Goal: Task Accomplishment & Management: Manage account settings

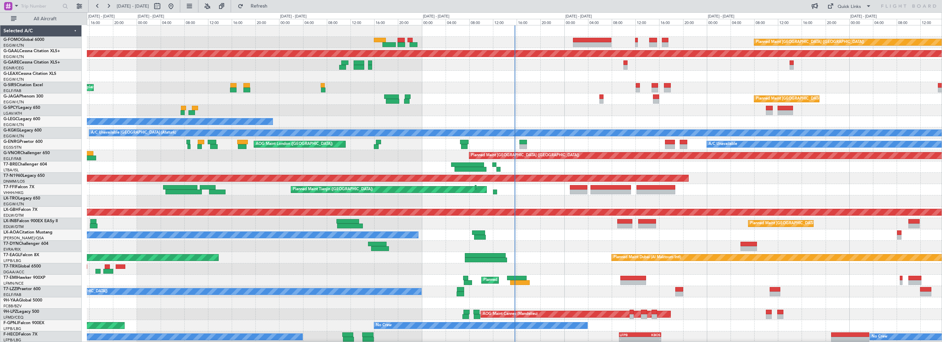
click at [153, 70] on div at bounding box center [514, 64] width 855 height 11
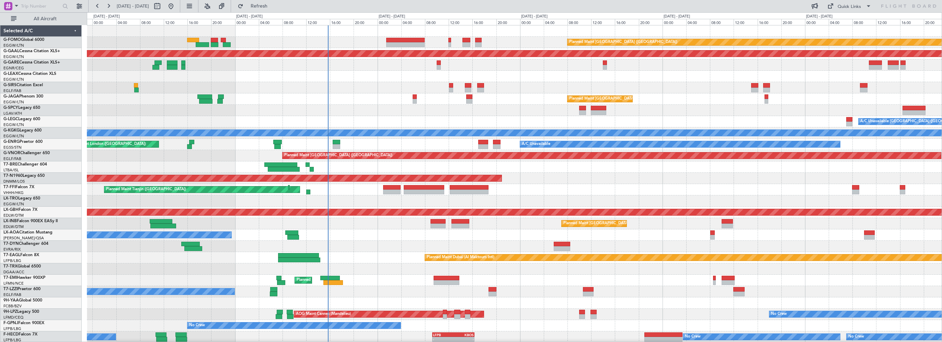
click at [456, 103] on div "Planned Maint [GEOGRAPHIC_DATA] ([GEOGRAPHIC_DATA])" at bounding box center [514, 98] width 855 height 11
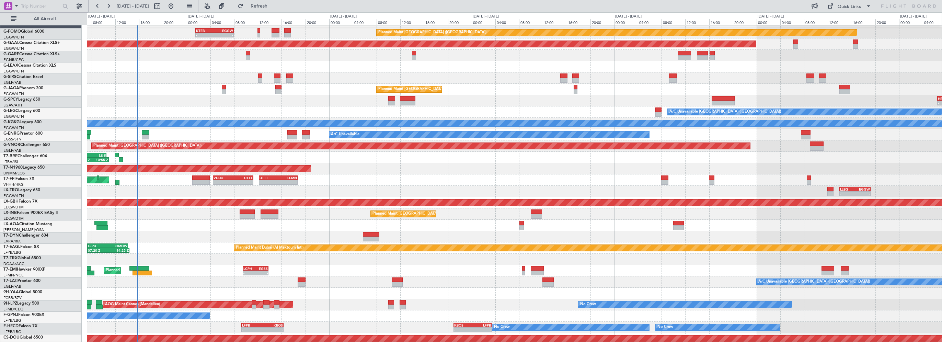
scroll to position [10, 0]
click at [323, 84] on div "Planned Maint [GEOGRAPHIC_DATA] ([GEOGRAPHIC_DATA])" at bounding box center [514, 89] width 855 height 11
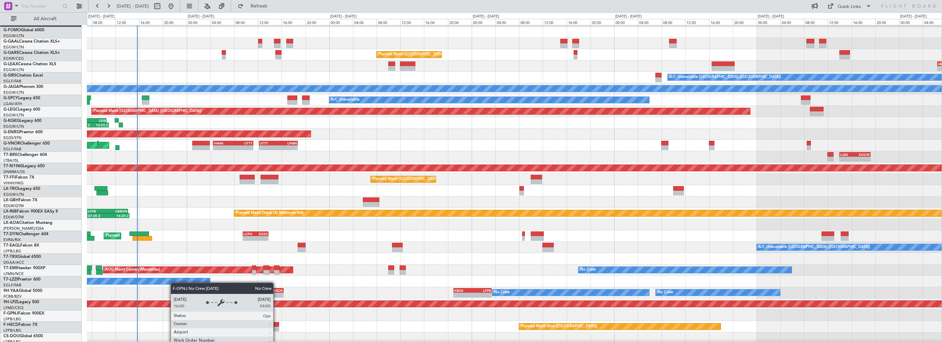
scroll to position [68, 0]
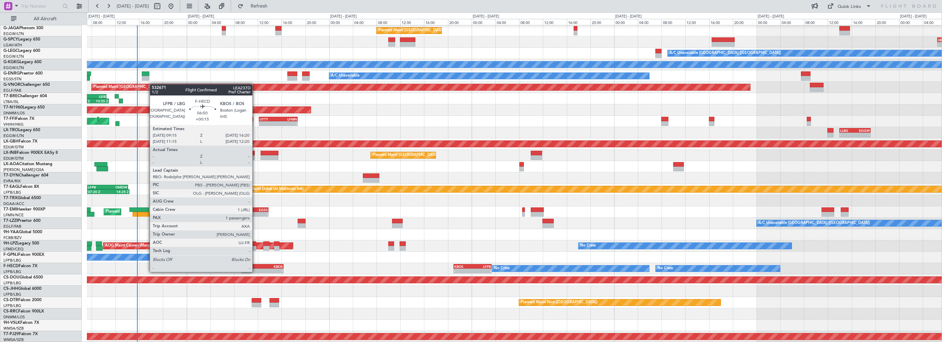
click at [255, 265] on div "LFPB" at bounding box center [252, 266] width 21 height 4
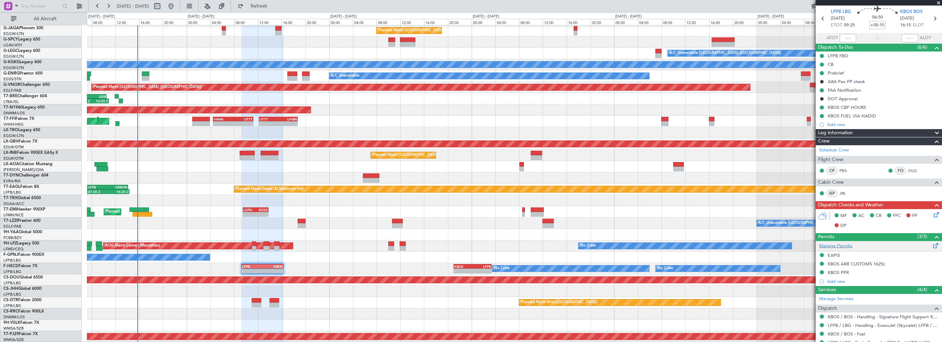
scroll to position [0, 0]
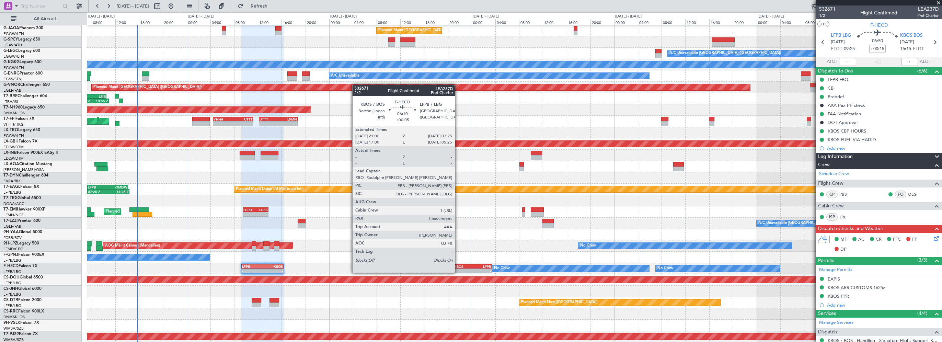
click at [458, 266] on div "KBOS" at bounding box center [463, 266] width 19 height 4
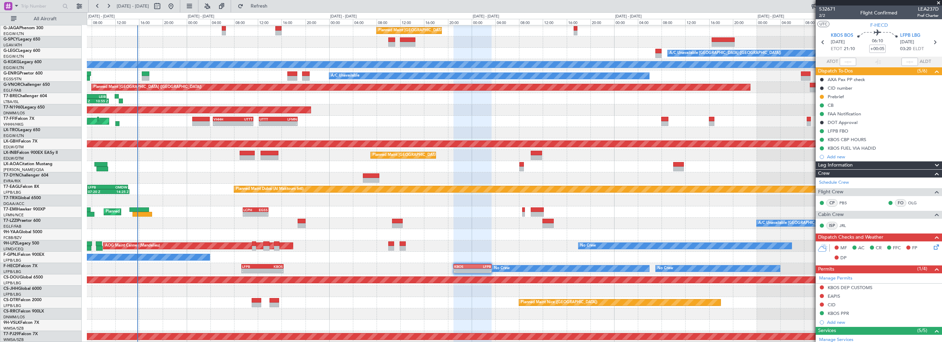
click at [312, 48] on div "- - HESX 06:30 Z LFPB 11:00 Z" at bounding box center [514, 41] width 855 height 11
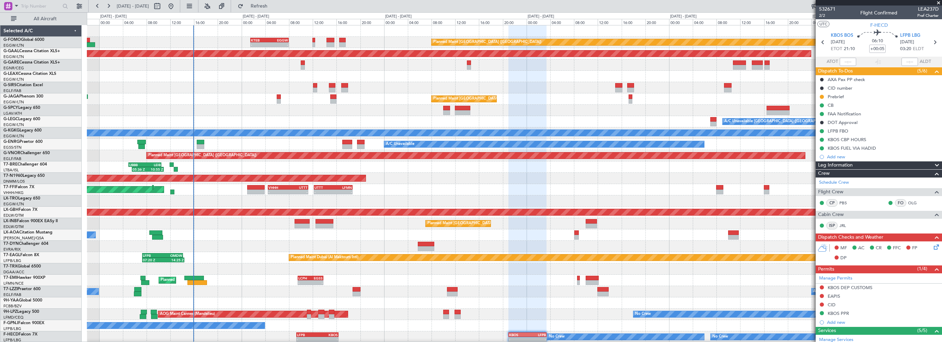
click at [468, 85] on div "Planned Maint [GEOGRAPHIC_DATA] ([GEOGRAPHIC_DATA]) - - KTEB 01:30 Z EGGW 08:00…" at bounding box center [514, 217] width 855 height 385
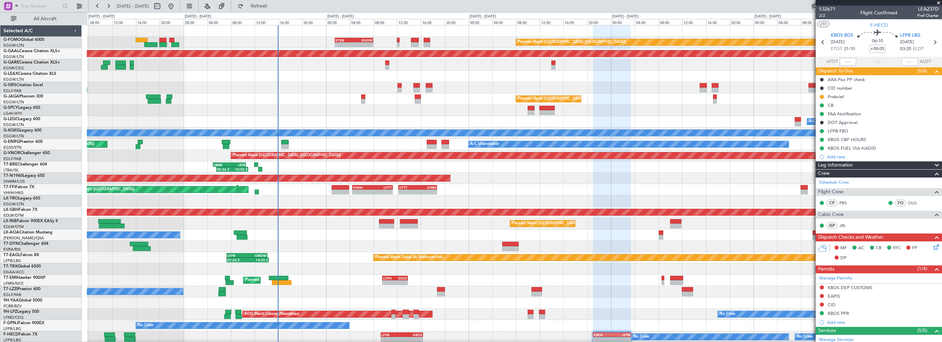
click at [301, 77] on div at bounding box center [514, 76] width 855 height 11
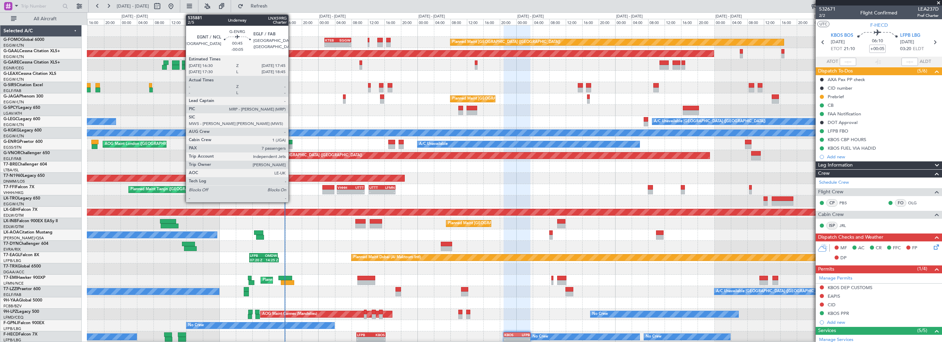
click at [291, 142] on div at bounding box center [289, 142] width 5 height 5
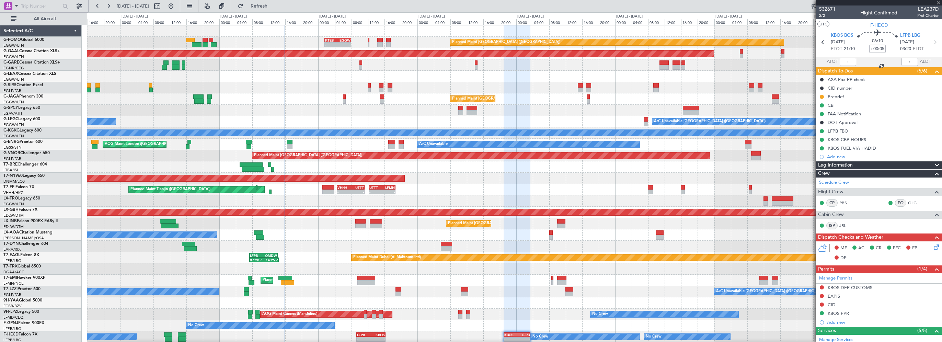
type input "-00:05"
type input "7"
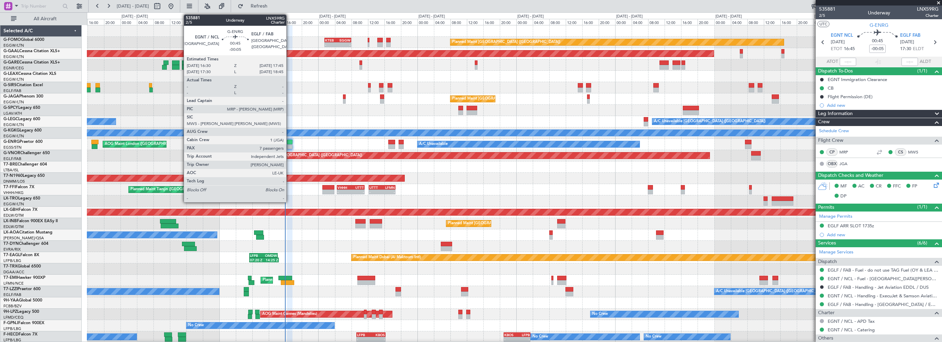
click at [289, 141] on div at bounding box center [289, 142] width 5 height 5
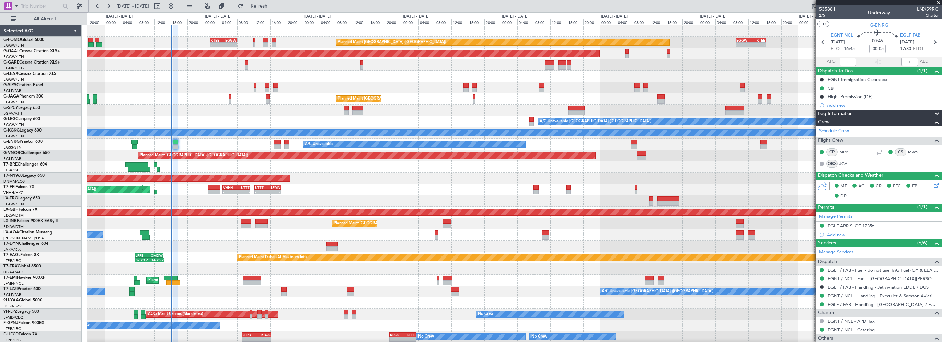
click at [210, 60] on div "Planned Maint [GEOGRAPHIC_DATA] ([GEOGRAPHIC_DATA]) - - KTEB 01:30 Z EGGW 08:00…" at bounding box center [514, 217] width 855 height 385
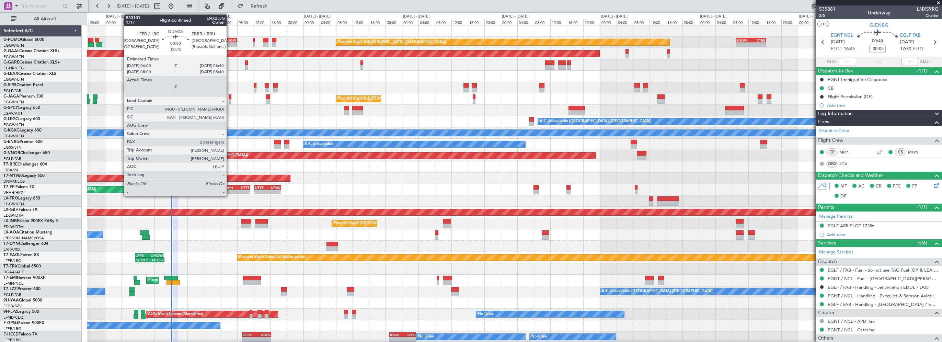
click at [230, 97] on div at bounding box center [230, 96] width 3 height 5
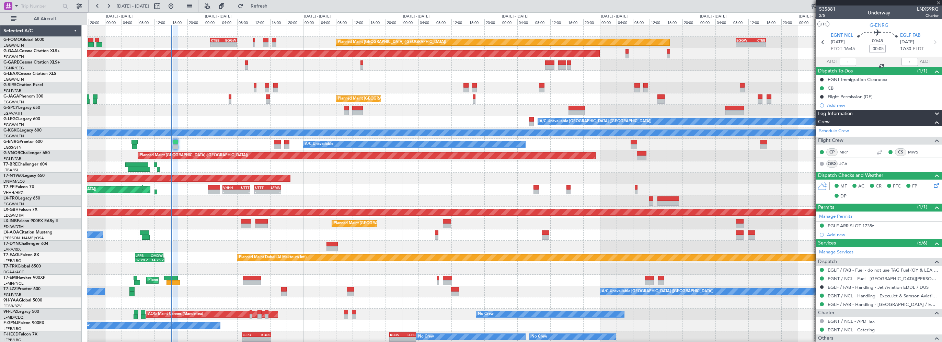
type input "-00:10"
type input "2"
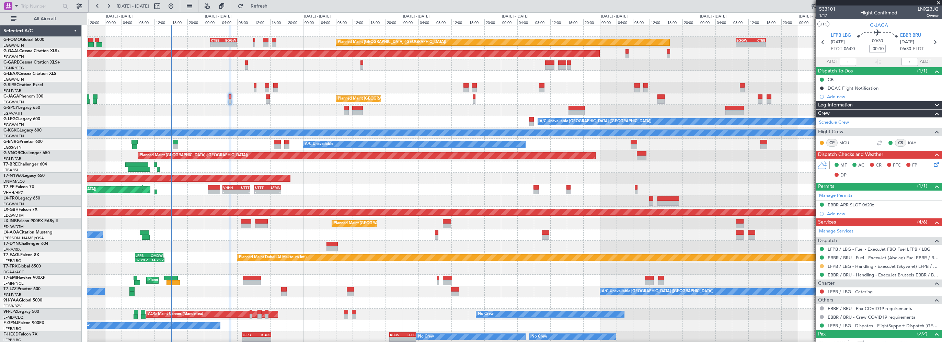
click at [822, 265] on button at bounding box center [822, 266] width 4 height 4
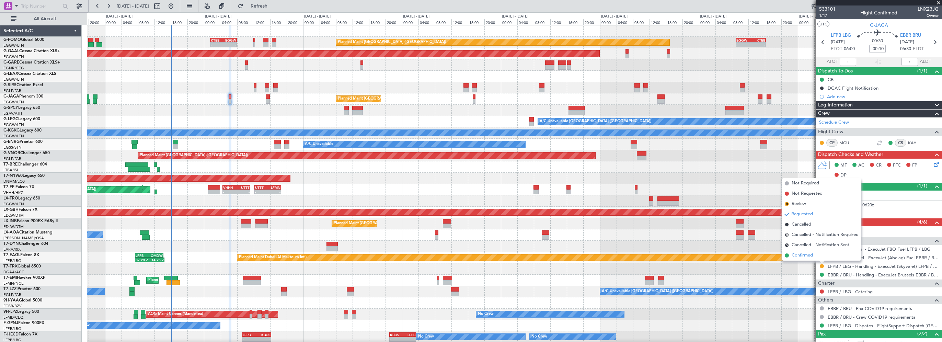
click at [809, 257] on span "Confirmed" at bounding box center [801, 255] width 21 height 7
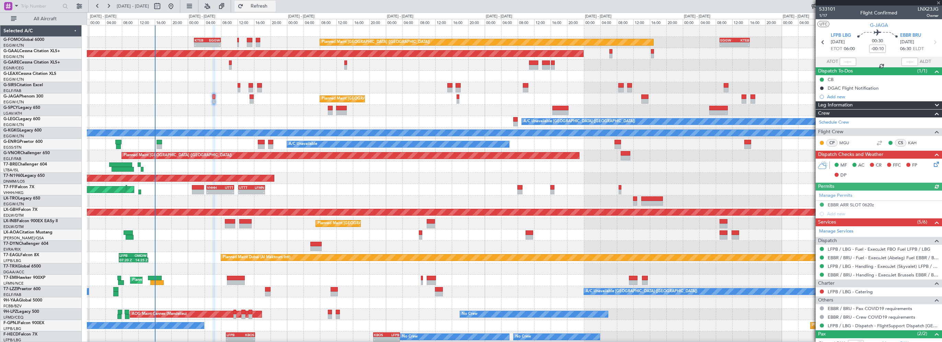
click at [274, 4] on span "Refresh" at bounding box center [259, 6] width 29 height 5
click at [232, 68] on div at bounding box center [514, 64] width 855 height 11
click at [279, 0] on fb-refresh-button "Refresh" at bounding box center [255, 6] width 48 height 12
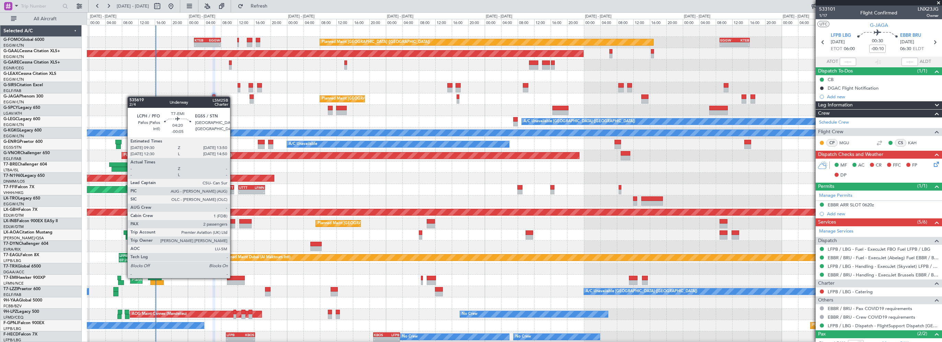
click at [233, 277] on div at bounding box center [236, 278] width 18 height 5
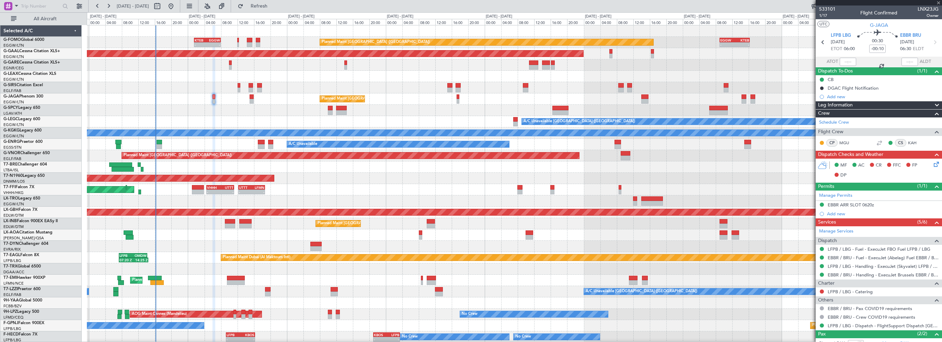
type input "-00:05"
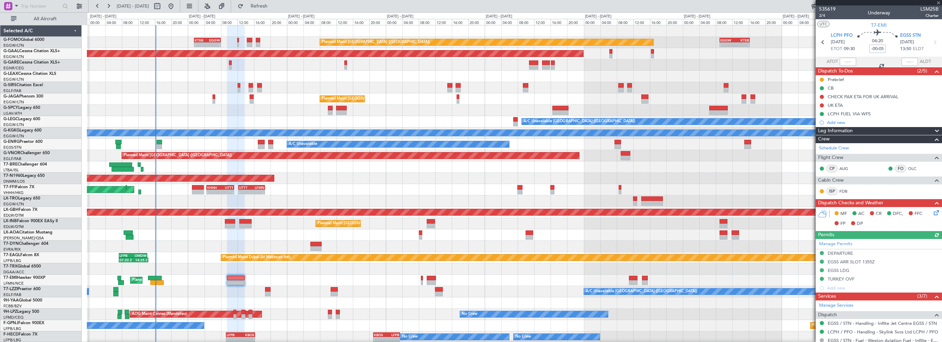
scroll to position [111, 0]
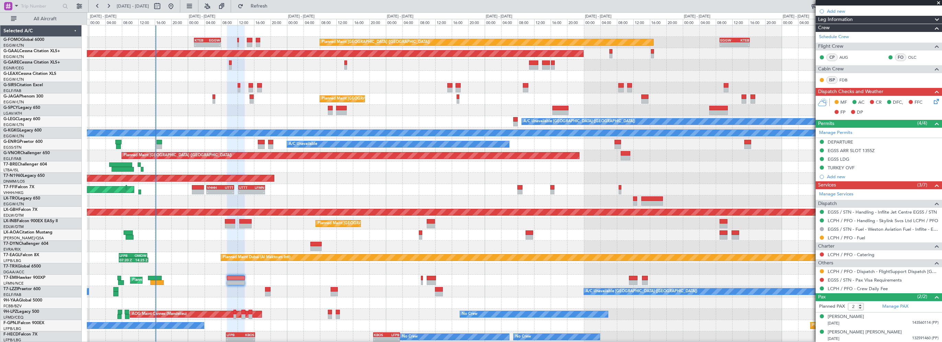
click at [365, 77] on div at bounding box center [514, 76] width 855 height 11
click at [274, 4] on span "Refresh" at bounding box center [259, 6] width 29 height 5
click at [323, 75] on div at bounding box center [514, 76] width 855 height 11
click at [274, 7] on span "Refresh" at bounding box center [259, 6] width 29 height 5
click at [262, 7] on button "Refresh" at bounding box center [254, 6] width 41 height 11
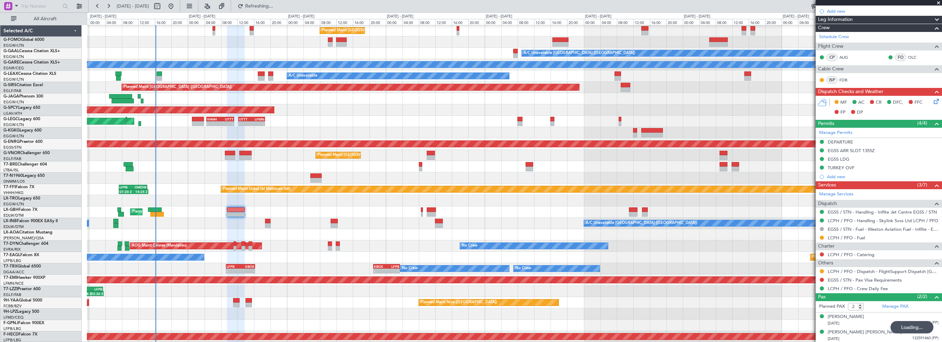
scroll to position [68, 0]
click at [281, 210] on div "Planned Maint [GEOGRAPHIC_DATA]" at bounding box center [514, 211] width 855 height 11
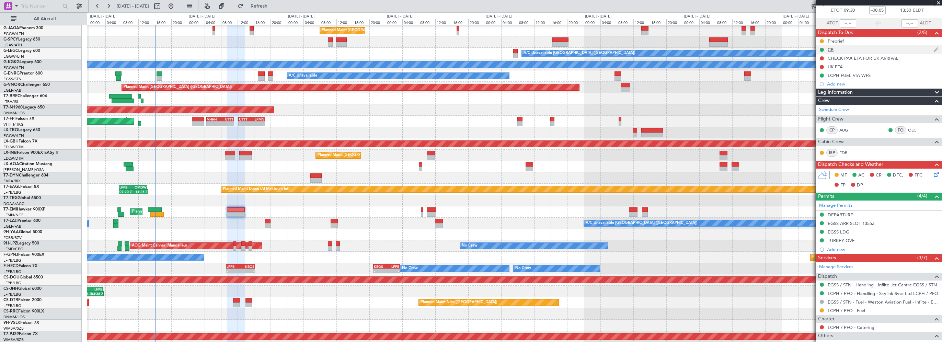
scroll to position [0, 0]
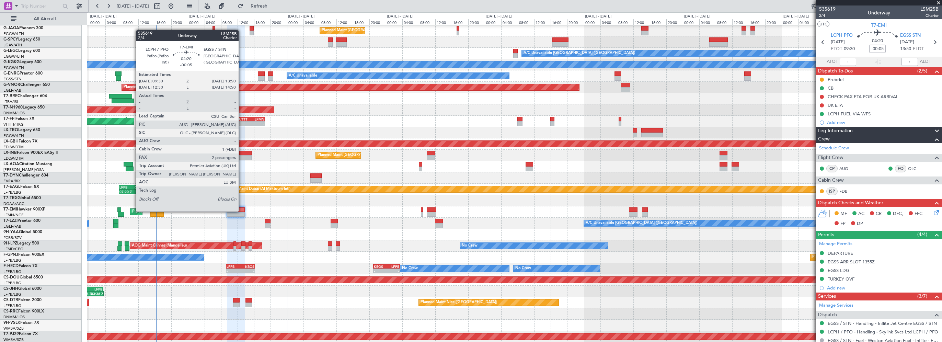
click at [242, 211] on div at bounding box center [236, 209] width 18 height 5
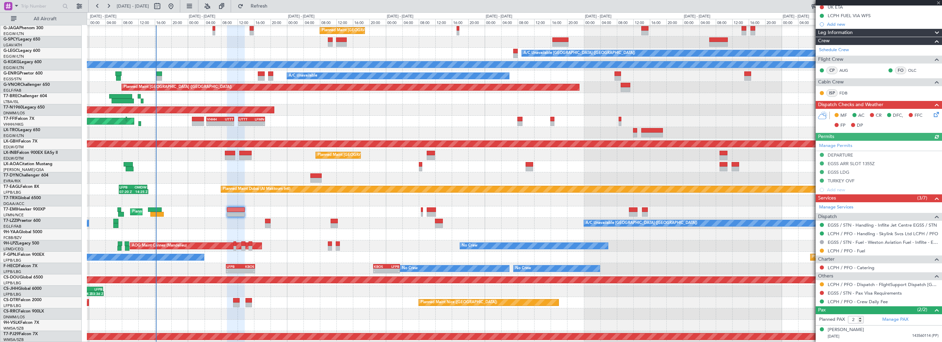
scroll to position [111, 0]
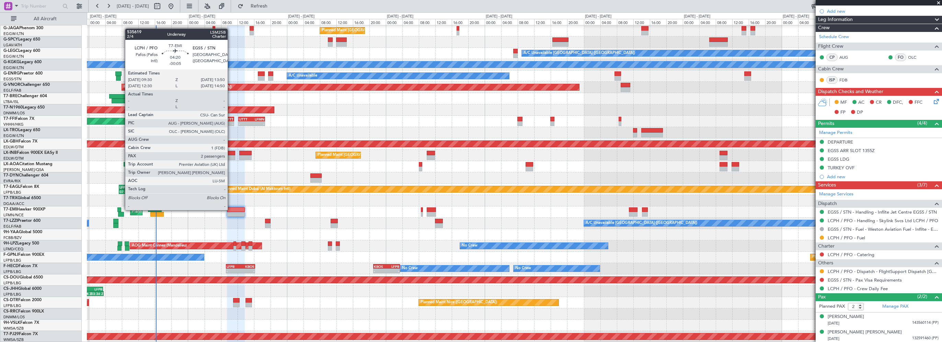
click at [231, 209] on div at bounding box center [236, 209] width 18 height 5
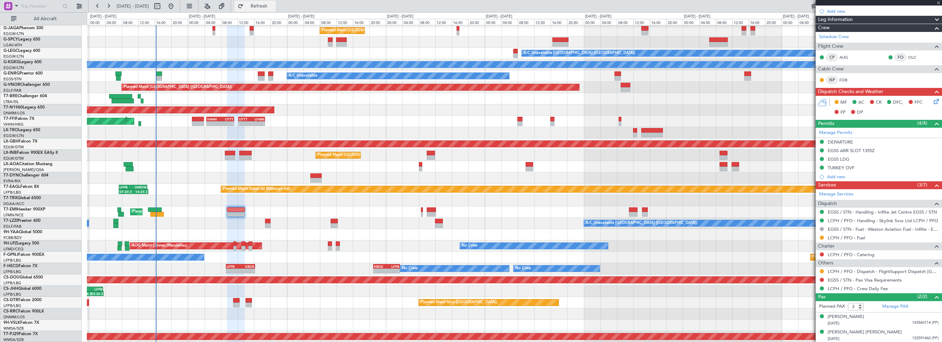
click at [272, 10] on button "Refresh" at bounding box center [254, 6] width 41 height 11
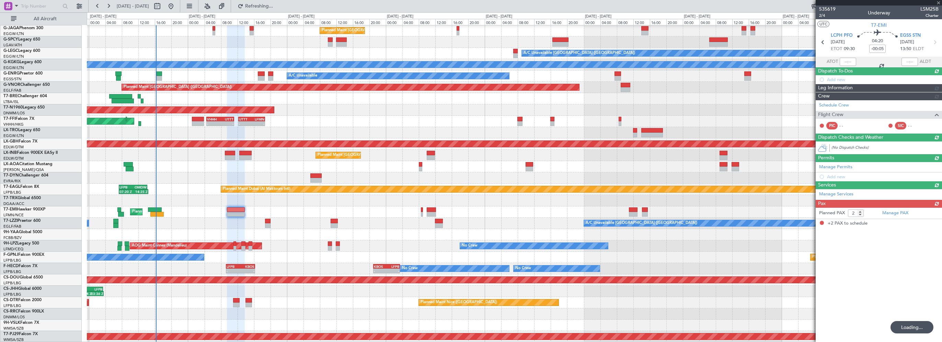
scroll to position [0, 0]
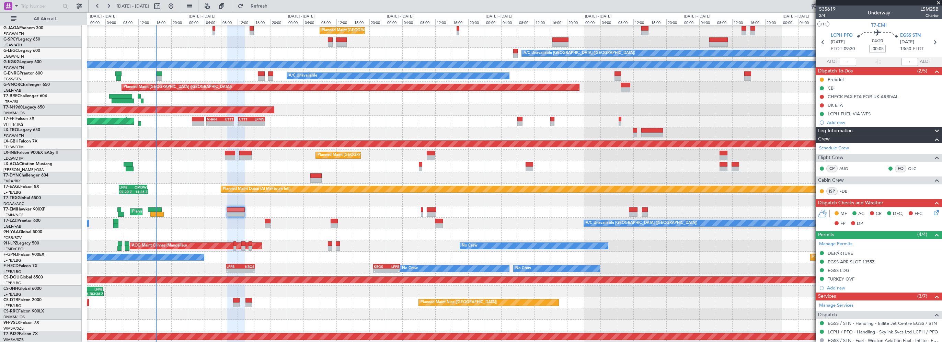
drag, startPoint x: 937, startPoint y: 1, endPoint x: 929, endPoint y: 3, distance: 7.3
click at [937, 1] on span at bounding box center [938, 3] width 7 height 6
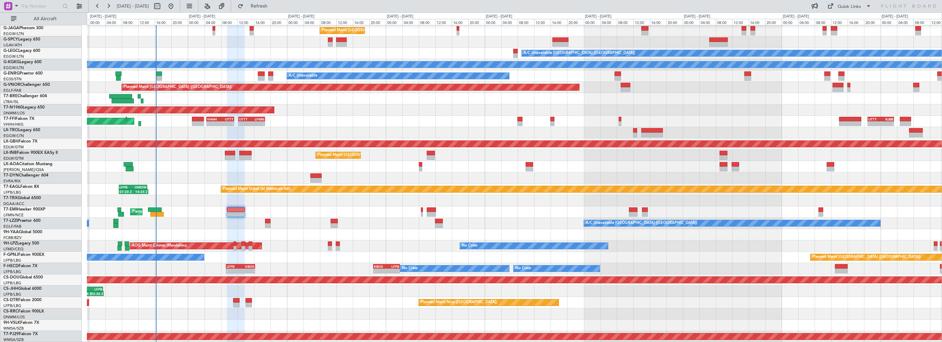
type input "0"
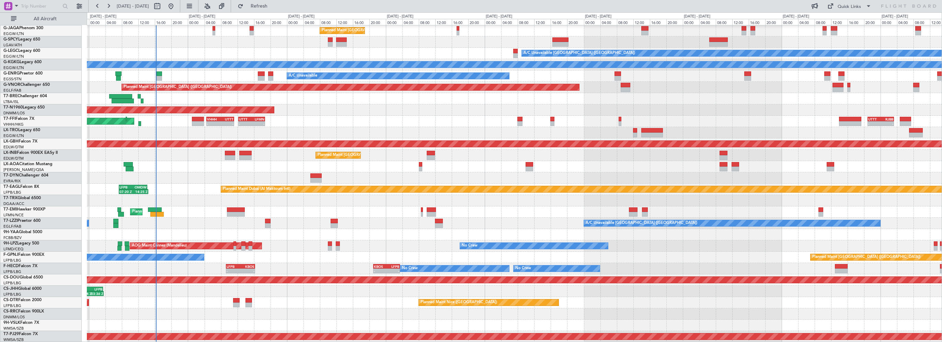
click at [264, 263] on div "Planned Maint [GEOGRAPHIC_DATA] ([GEOGRAPHIC_DATA]) No Crew No Crew - - LFPB 09…" at bounding box center [514, 268] width 855 height 11
click at [263, 297] on div "AOG Maint Sofia [GEOGRAPHIC_DATA] ([GEOGRAPHIC_DATA])" at bounding box center [514, 302] width 855 height 11
click at [273, 4] on span "Refresh" at bounding box center [259, 6] width 29 height 5
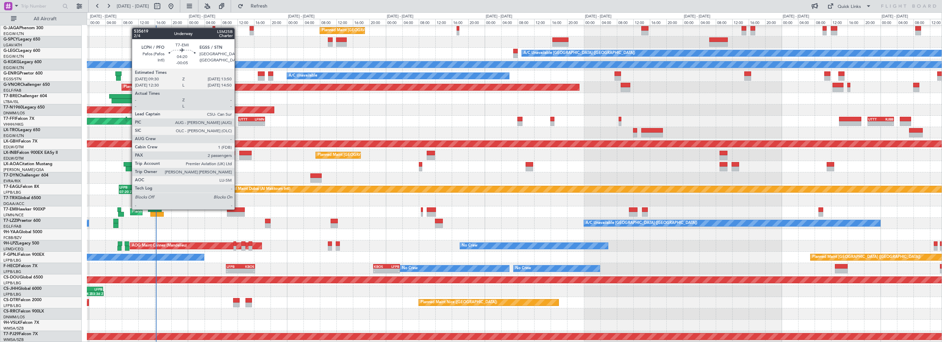
click at [238, 209] on div at bounding box center [236, 209] width 18 height 5
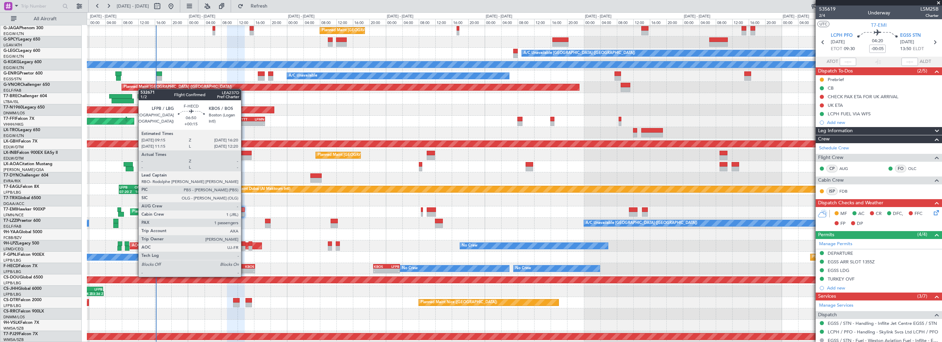
click at [244, 267] on div "KBOS" at bounding box center [247, 266] width 14 height 4
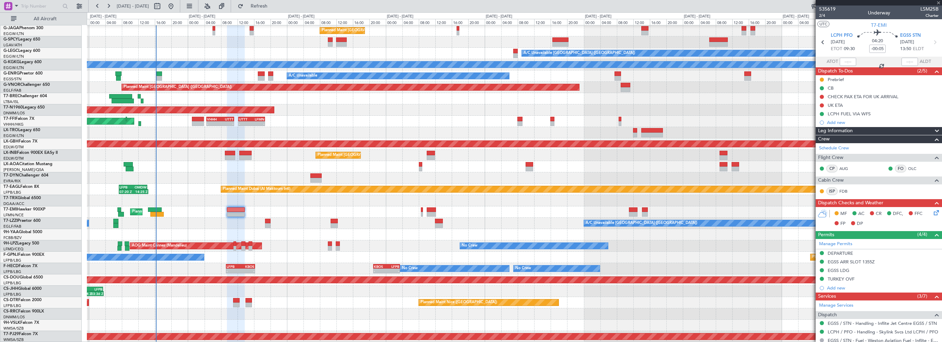
type input "+00:15"
type input "1"
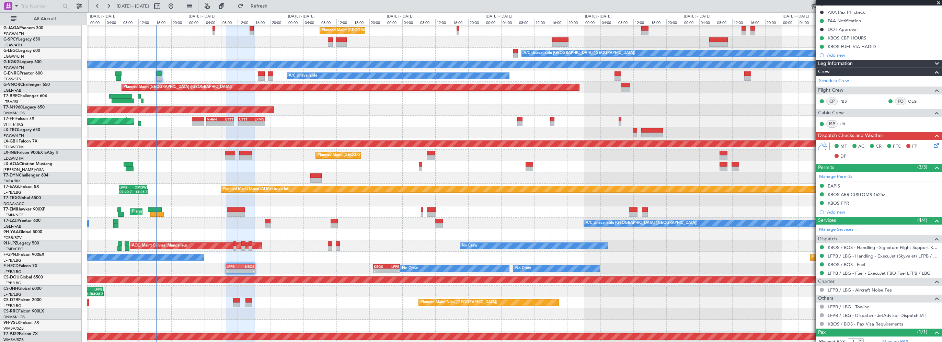
scroll to position [113, 0]
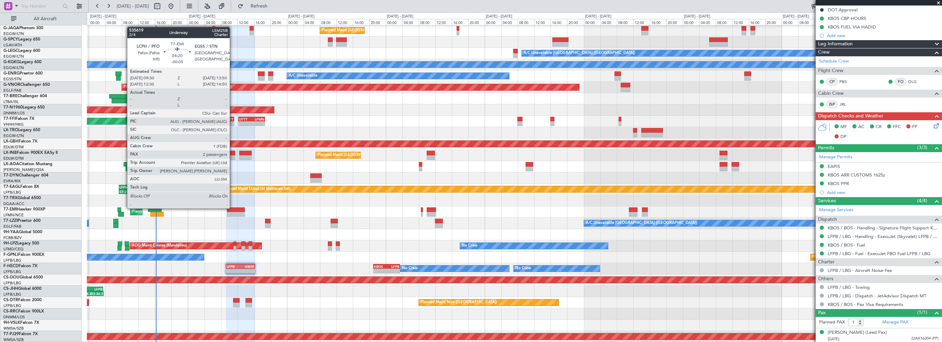
click at [233, 208] on div at bounding box center [236, 209] width 18 height 5
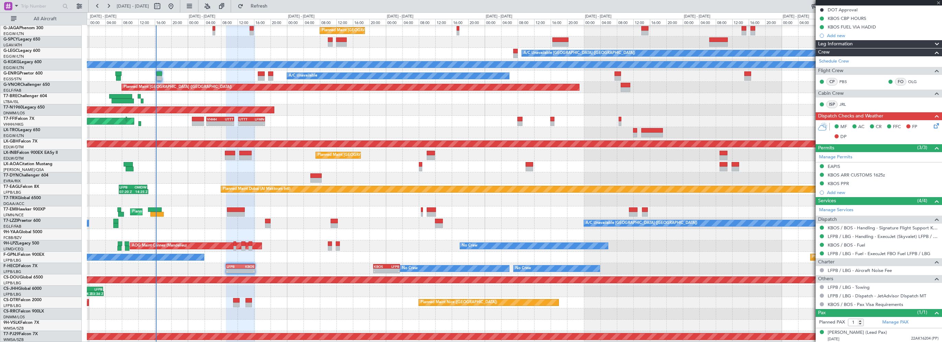
type input "-00:05"
type input "2"
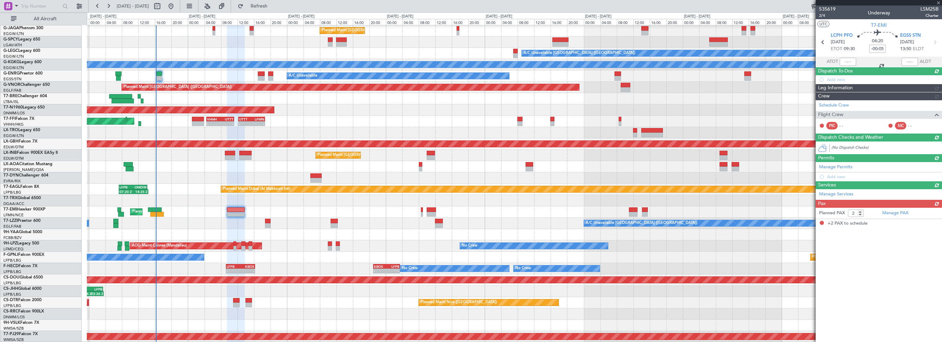
scroll to position [0, 0]
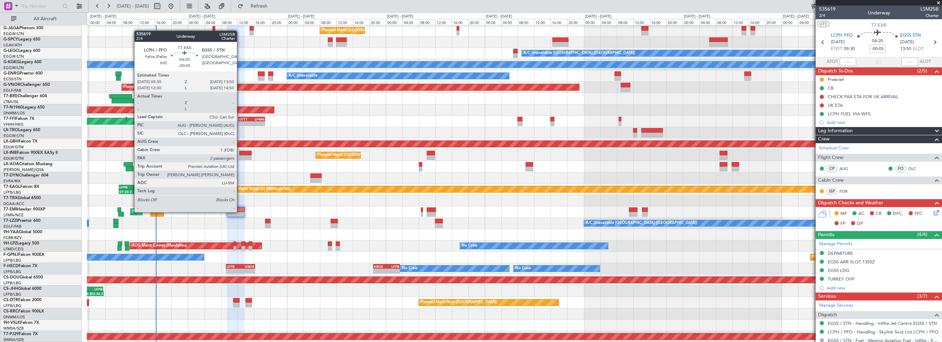
click at [240, 211] on div at bounding box center [236, 209] width 18 height 5
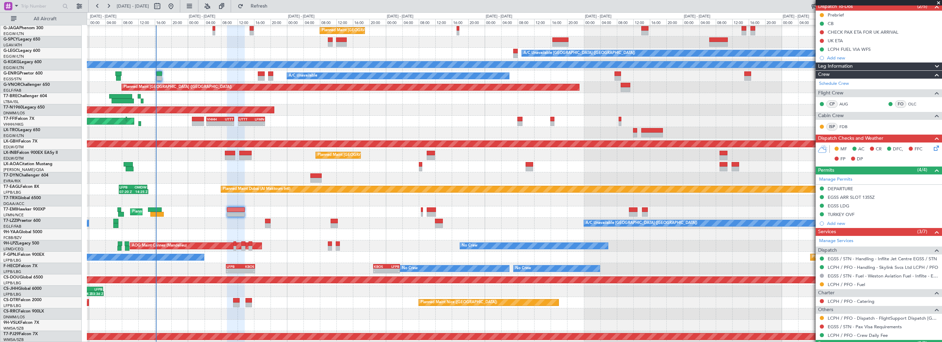
scroll to position [111, 0]
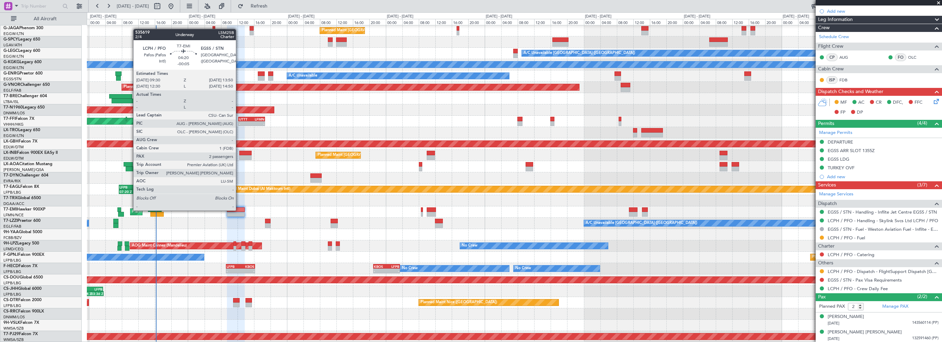
click at [239, 210] on div at bounding box center [236, 209] width 18 height 5
click at [239, 209] on div at bounding box center [236, 209] width 18 height 5
click at [236, 209] on div at bounding box center [236, 209] width 18 height 5
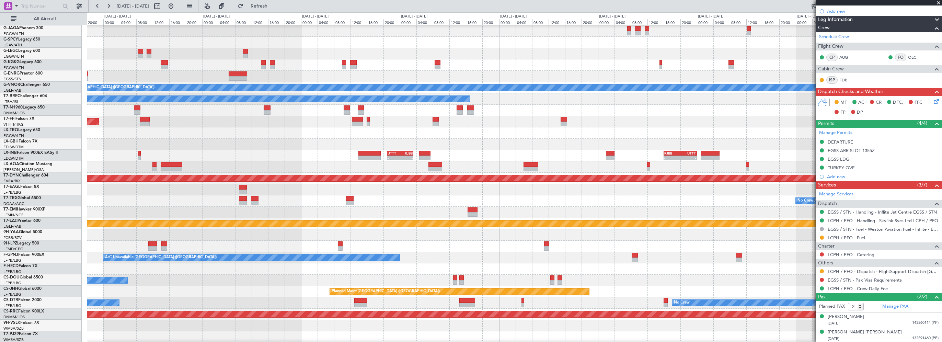
click at [221, 121] on div "Planned Maint [GEOGRAPHIC_DATA] ([GEOGRAPHIC_DATA])" at bounding box center [514, 121] width 855 height 11
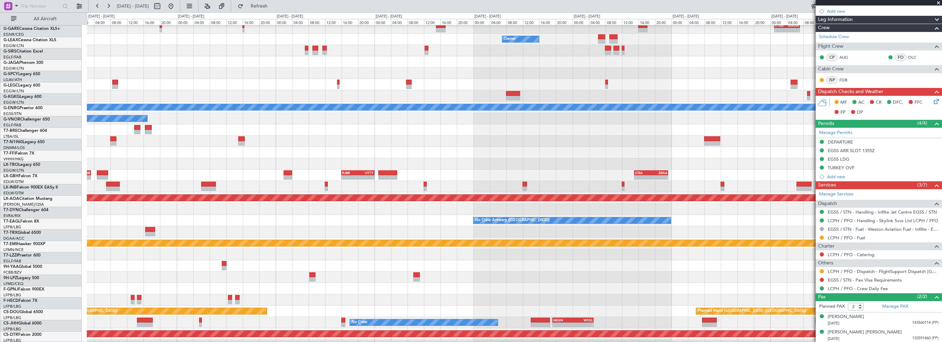
click at [307, 133] on div at bounding box center [514, 129] width 855 height 11
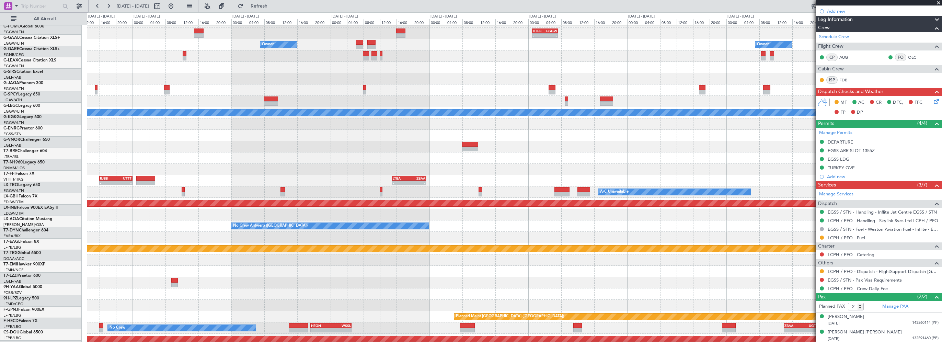
scroll to position [8, 0]
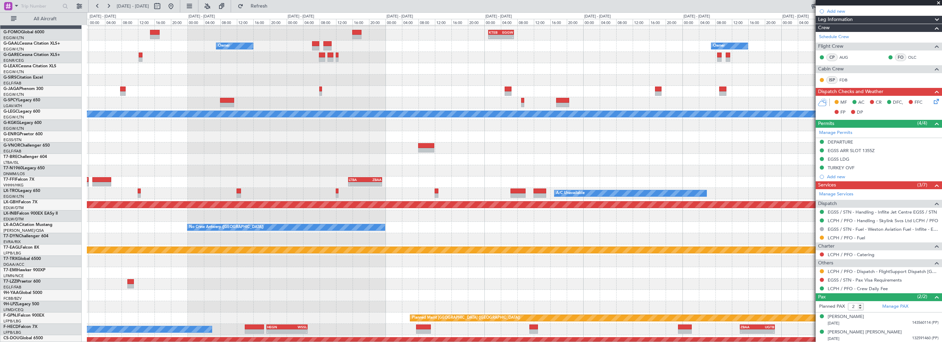
click at [382, 126] on div at bounding box center [514, 125] width 855 height 11
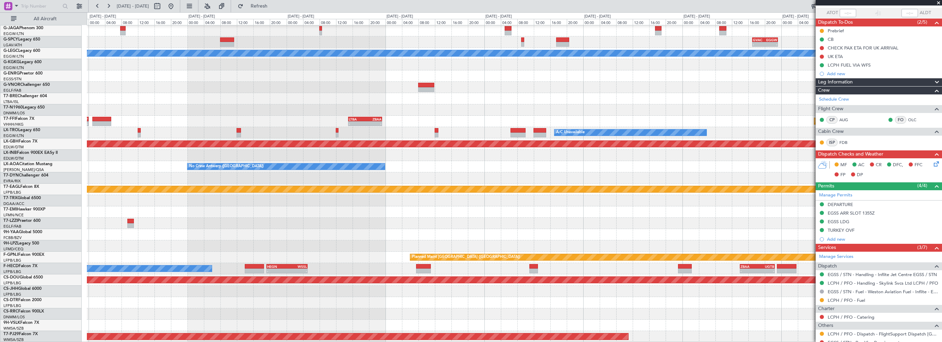
scroll to position [0, 0]
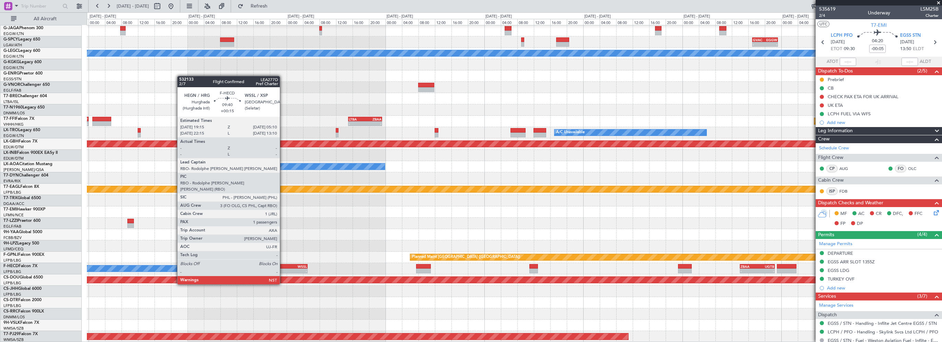
click at [283, 265] on div "HEGN" at bounding box center [277, 266] width 20 height 4
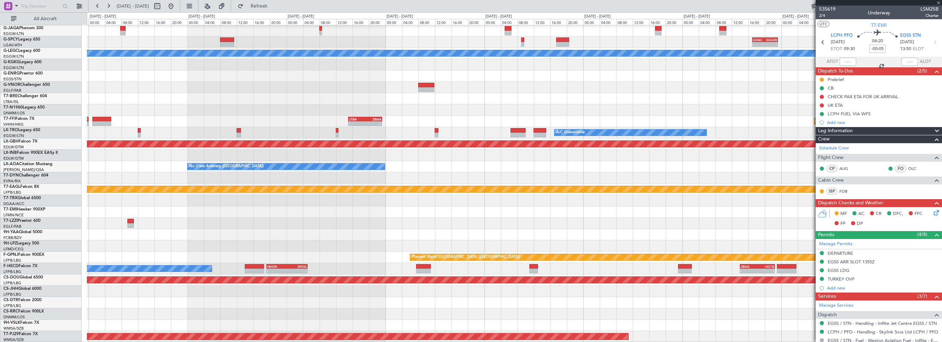
type input "+00:15"
type input "1"
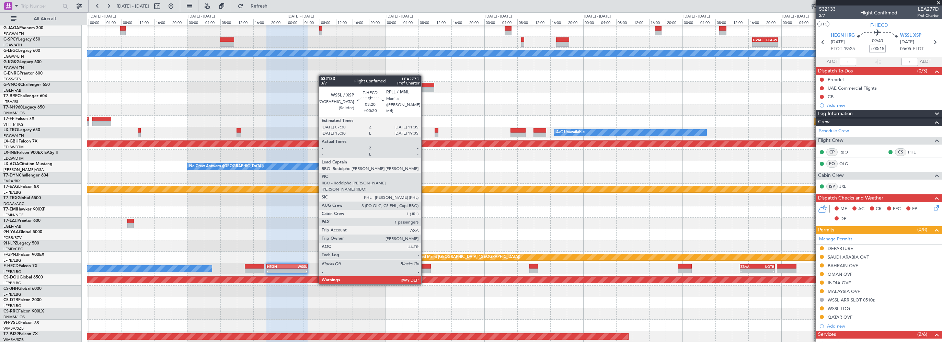
click at [424, 264] on div at bounding box center [423, 266] width 15 height 5
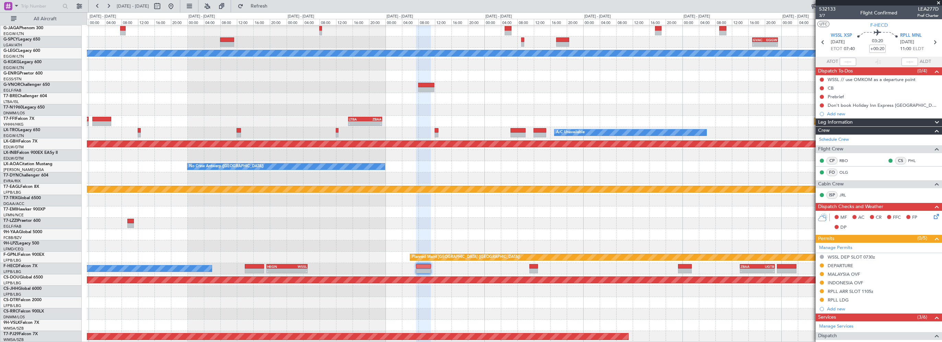
click at [176, 5] on button at bounding box center [170, 6] width 11 height 11
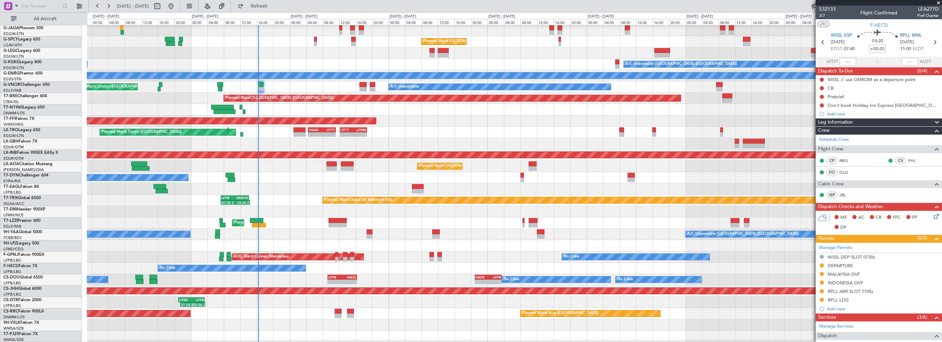
click at [436, 233] on div "A/C Unavailable [GEOGRAPHIC_DATA] ([GEOGRAPHIC_DATA]) A/C Unavailable [GEOGRAPH…" at bounding box center [514, 234] width 855 height 11
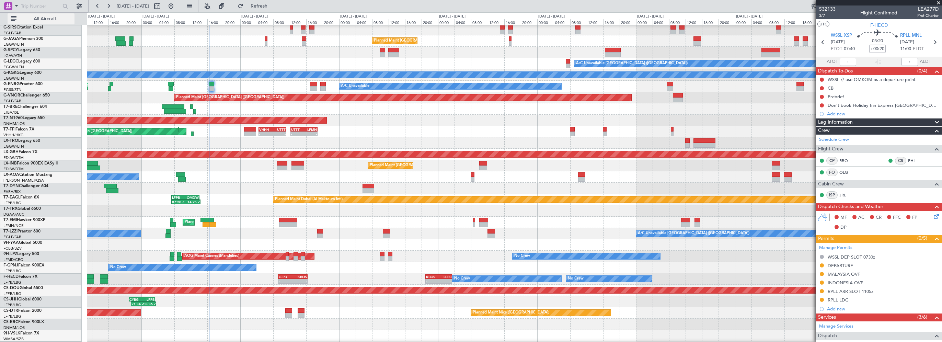
click at [53, 16] on span "All Aircraft" at bounding box center [45, 18] width 55 height 5
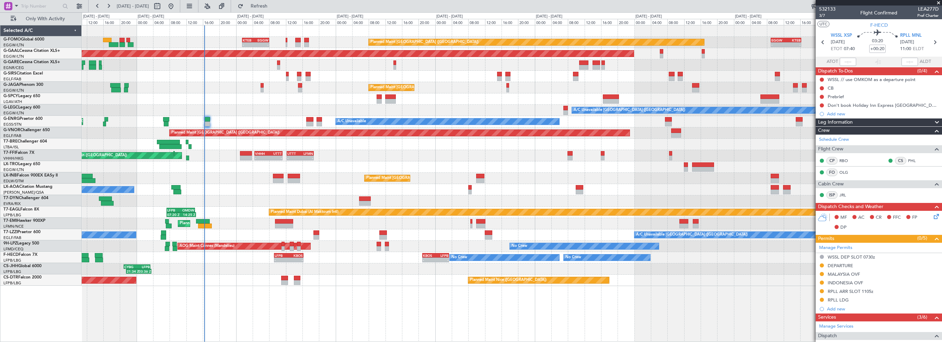
scroll to position [0, 0]
drag, startPoint x: 275, startPoint y: 4, endPoint x: 381, endPoint y: 16, distance: 106.7
click at [274, 4] on span "Refresh" at bounding box center [259, 6] width 29 height 5
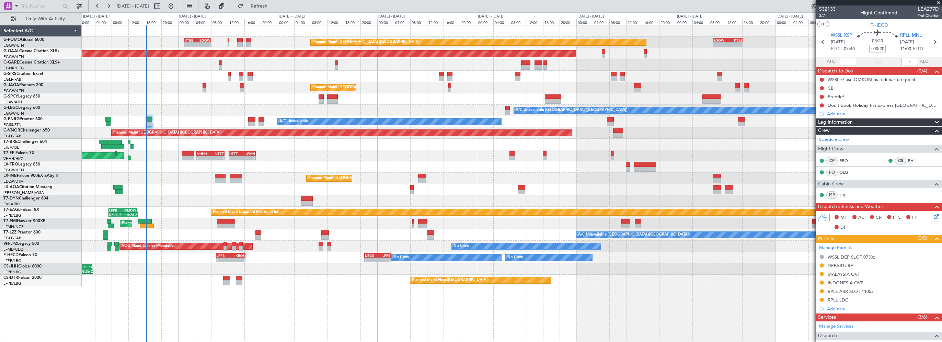
click at [430, 155] on div "Planned Maint Tianjin ([GEOGRAPHIC_DATA]) - - VHHH 04:30 Z UTTT 11:15 Z - - UTT…" at bounding box center [512, 155] width 860 height 11
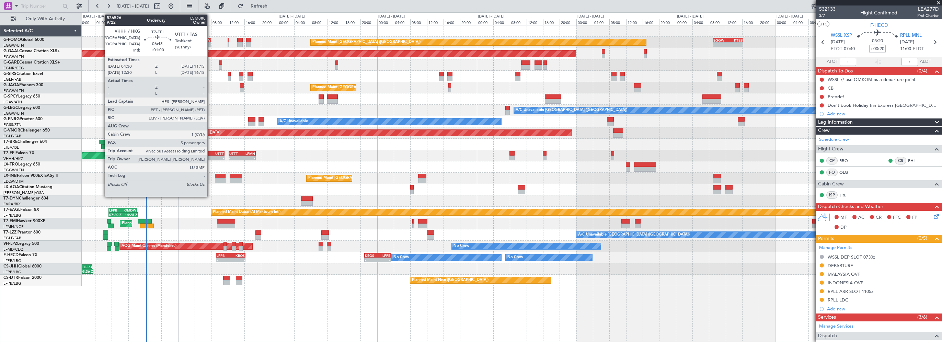
click at [210, 152] on div "UTTT" at bounding box center [216, 153] width 13 height 4
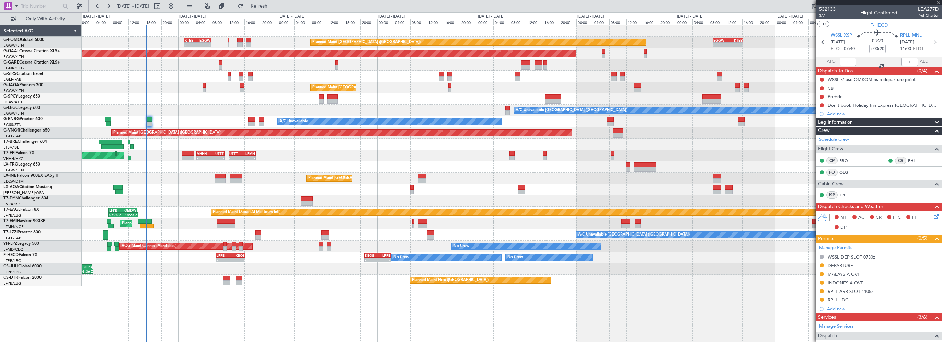
type input "+01:00"
type input "5"
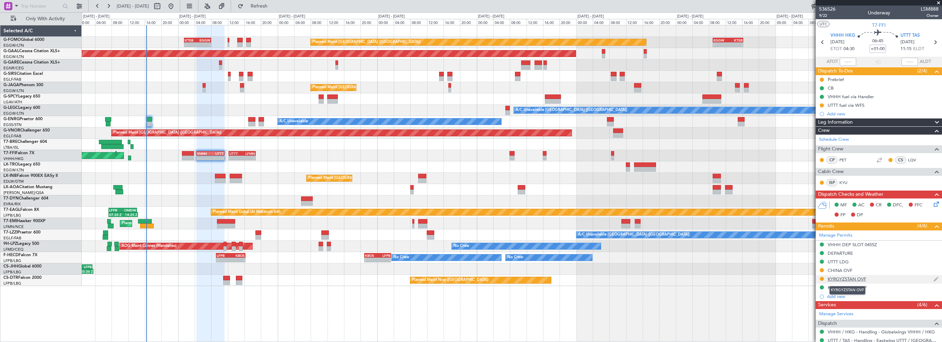
click at [852, 277] on div "KYRGYZSTAN OVF" at bounding box center [846, 279] width 38 height 6
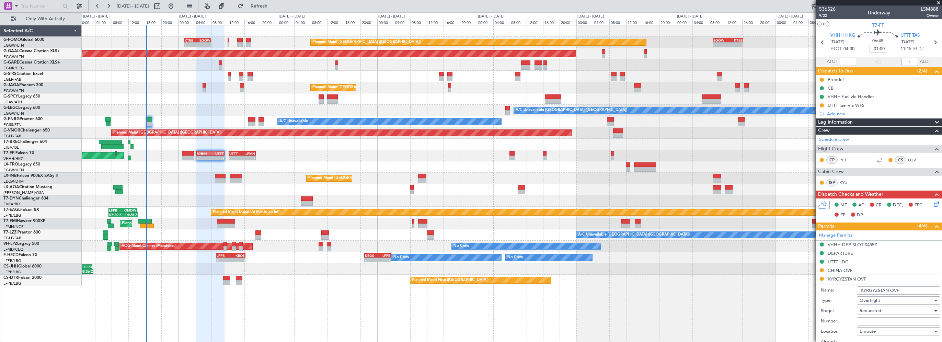
click at [873, 314] on div "Requested" at bounding box center [895, 310] width 73 height 10
click at [872, 317] on div at bounding box center [471, 171] width 942 height 342
click at [877, 310] on span "Requested" at bounding box center [870, 311] width 22 height 6
click at [906, 265] on div at bounding box center [471, 171] width 942 height 342
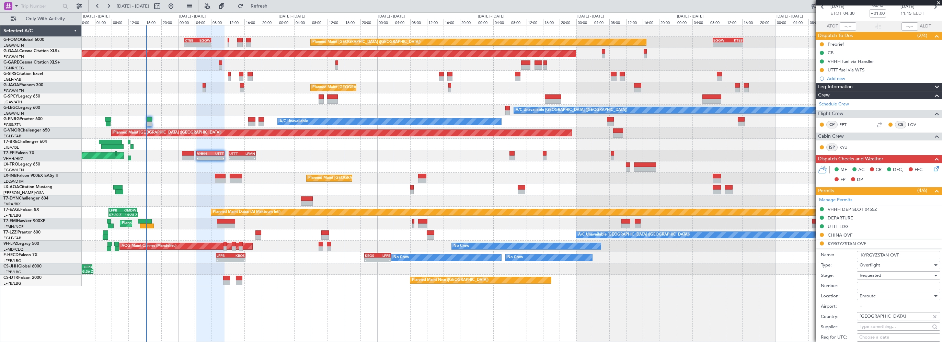
scroll to position [69, 0]
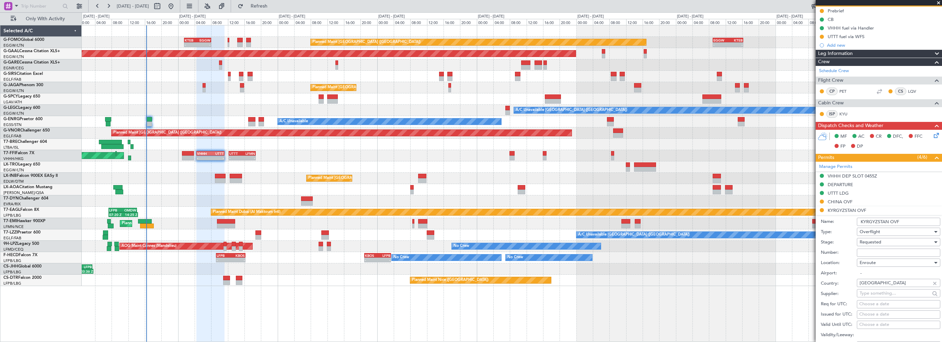
click at [888, 240] on div "Requested" at bounding box center [895, 242] width 73 height 10
drag, startPoint x: 884, startPoint y: 297, endPoint x: 881, endPoint y: 273, distance: 23.5
click at [884, 296] on span "Received OK" at bounding box center [896, 294] width 72 height 10
click at [876, 254] on input "Number:" at bounding box center [898, 252] width 83 height 8
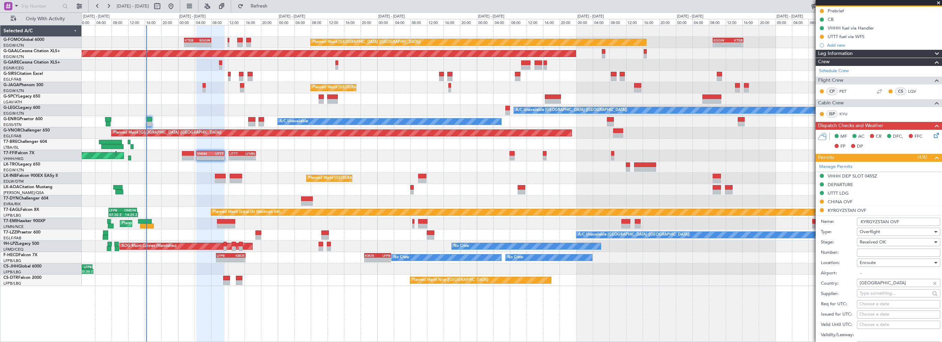
paste input "20/1509/GCE"
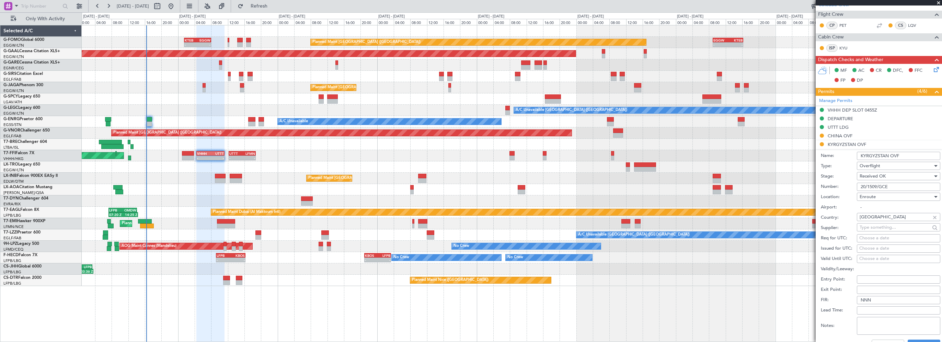
scroll to position [137, 0]
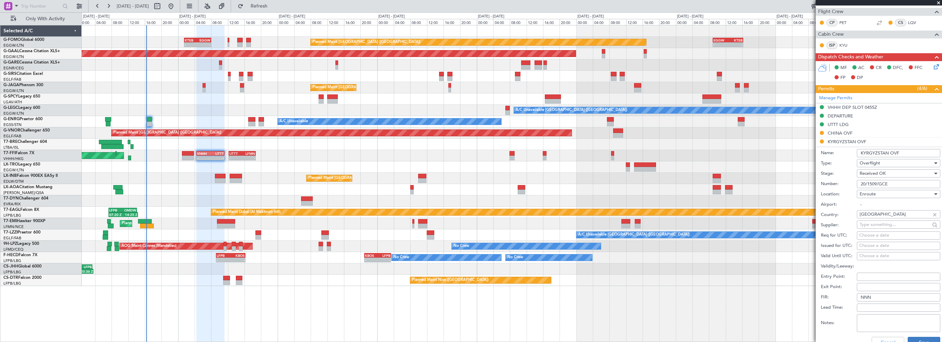
type input "20/1509/GCE"
click at [907, 339] on button "Save" at bounding box center [923, 342] width 33 height 11
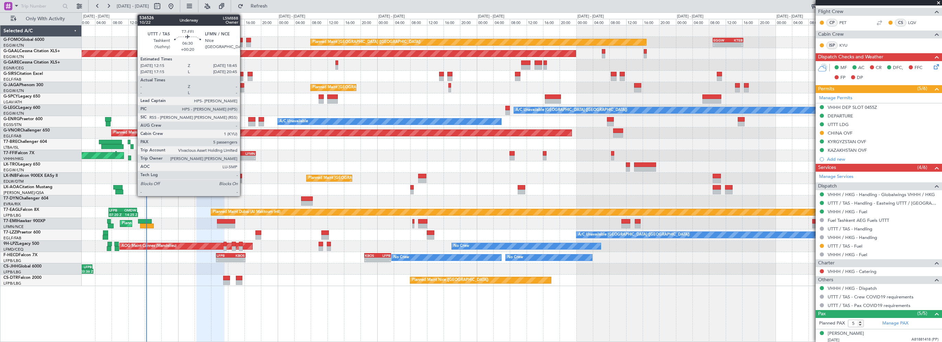
click at [243, 153] on div "LFMN" at bounding box center [248, 153] width 13 height 4
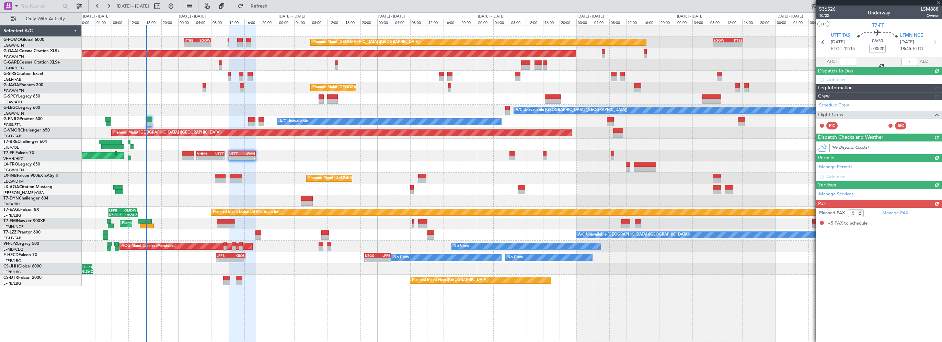
scroll to position [0, 0]
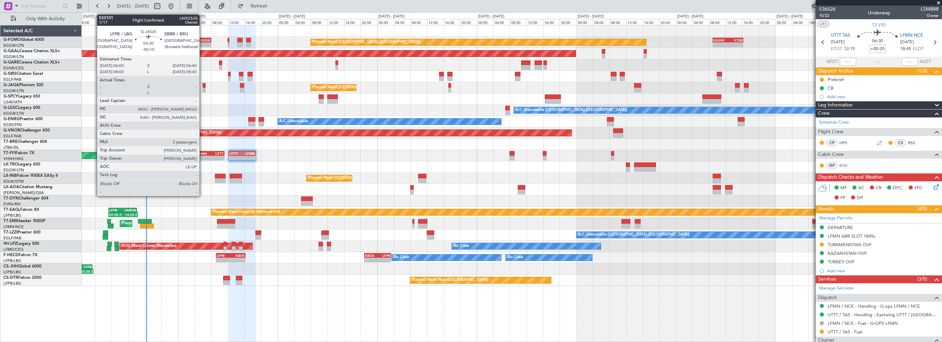
click at [202, 84] on div at bounding box center [203, 85] width 3 height 5
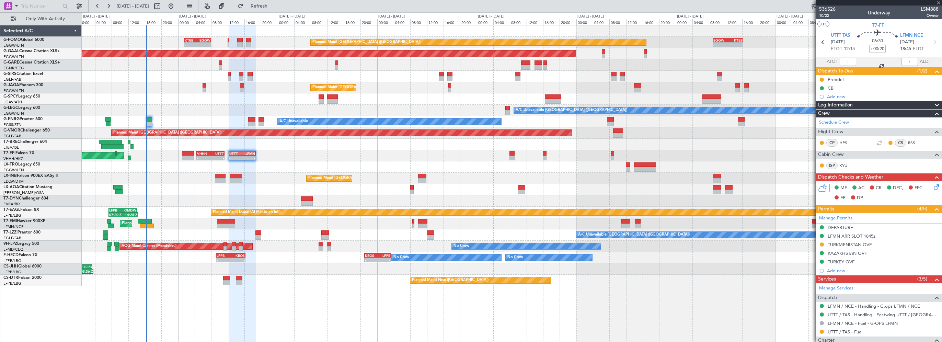
type input "-00:10"
type input "2"
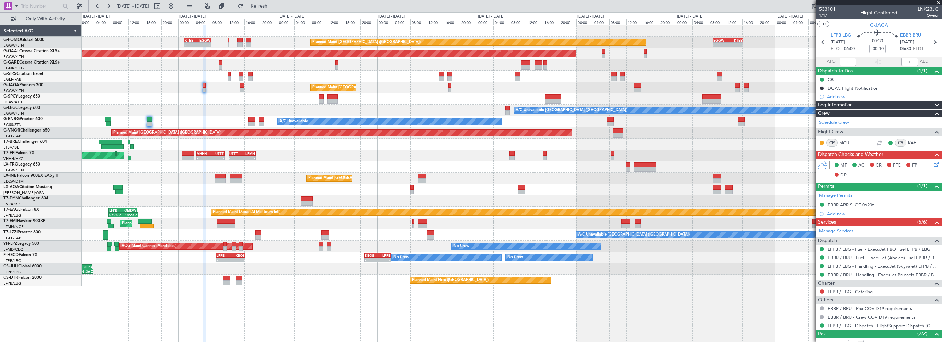
click at [913, 36] on span "EBBR BRU" at bounding box center [910, 35] width 21 height 7
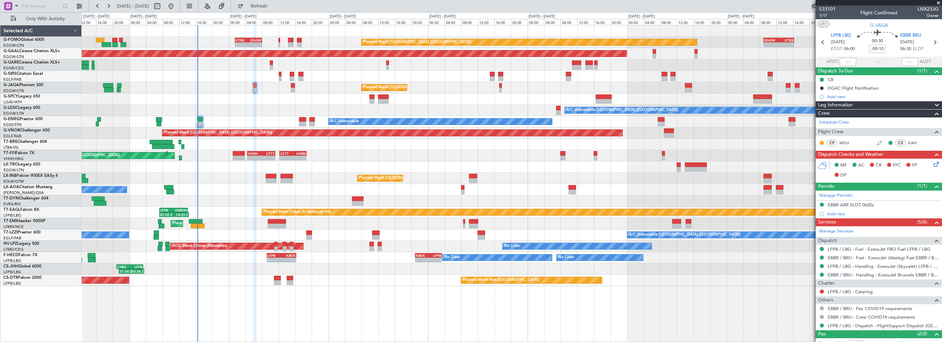
click at [249, 185] on div "Planned Maint London (Luton) - - KTEB 01:30 Z EGGW 08:00 Z - - EGGW 09:00 Z KTE…" at bounding box center [512, 155] width 860 height 260
click at [269, 4] on span "Refresh" at bounding box center [259, 6] width 29 height 5
click at [305, 94] on div "Planned Maint London (Luton) - - KTEB 01:30 Z EGGW 08:00 Z - - EGGW 09:00 Z KTE…" at bounding box center [512, 155] width 860 height 260
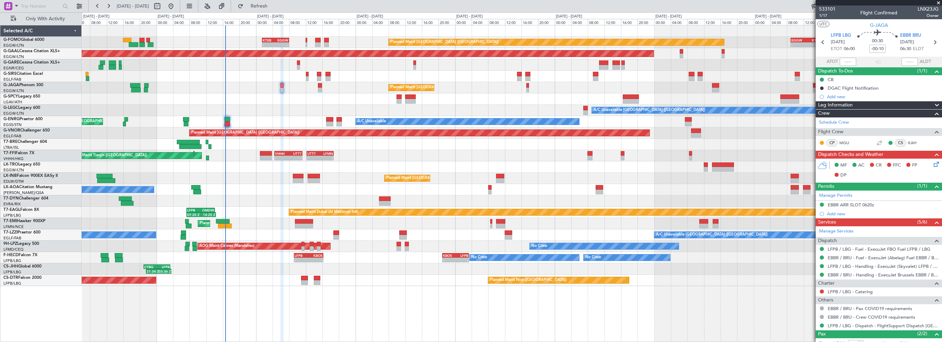
drag, startPoint x: 282, startPoint y: 8, endPoint x: 254, endPoint y: 115, distance: 111.3
click at [274, 8] on span "Refresh" at bounding box center [259, 6] width 29 height 5
drag, startPoint x: 939, startPoint y: 2, endPoint x: 741, endPoint y: 12, distance: 198.7
click at [939, 2] on span at bounding box center [938, 3] width 7 height 6
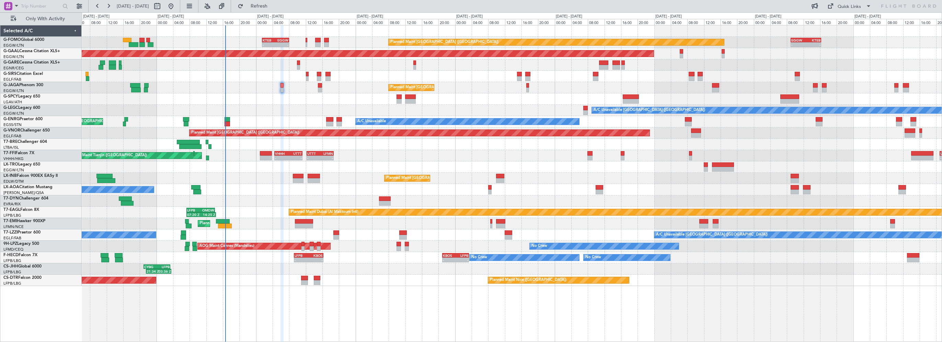
type input "0"
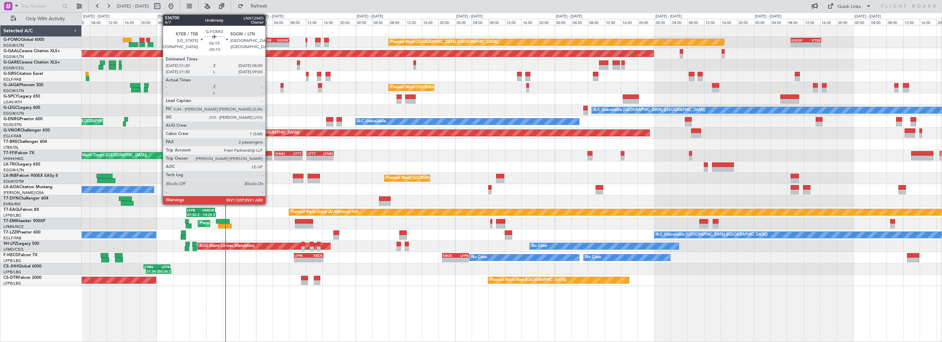
click at [268, 40] on div "KTEB" at bounding box center [269, 40] width 13 height 4
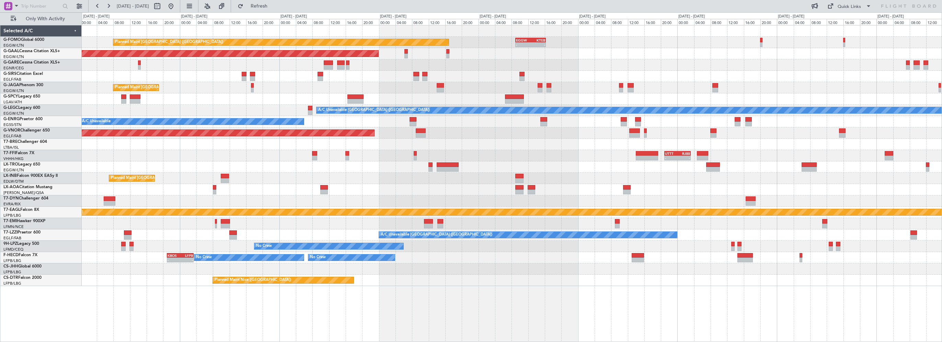
click at [379, 264] on div "Planned Maint London (Luton) - - EGGW 09:00 Z KTEB 16:20 Z - - KTEB 01:30 Z EGG…" at bounding box center [512, 155] width 860 height 260
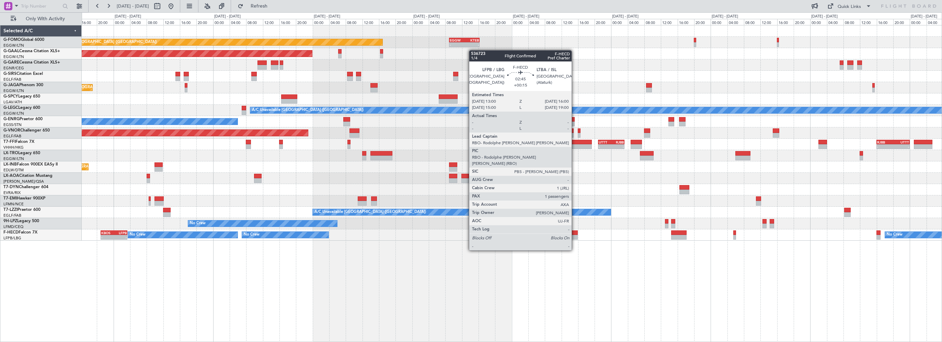
click at [575, 231] on div at bounding box center [571, 232] width 13 height 5
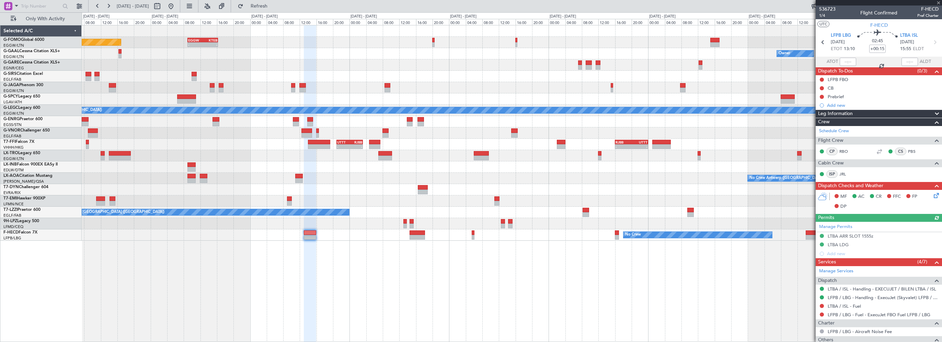
click at [483, 270] on div "Planned Maint London (Luton) - - EGGW 09:00 Z KTEB 16:20 Z - - KTEB 01:00 Z EGG…" at bounding box center [512, 183] width 860 height 317
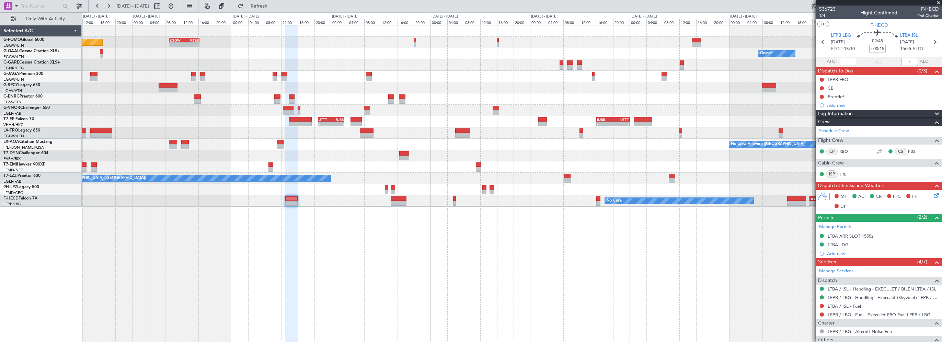
click at [627, 285] on div "EGGW 09:00 Z KTEB 16:20 Z - - Planned Maint London (Luton) - - KTEB 01:00 Z EGG…" at bounding box center [512, 183] width 860 height 317
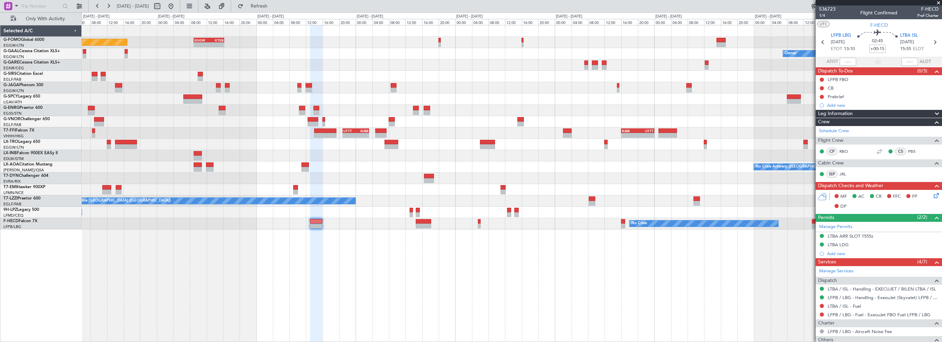
click at [413, 294] on div "EGGW 09:00 Z KTEB 16:20 Z - - Planned Maint London (Luton) - - KTEB 01:00 Z EGG…" at bounding box center [512, 183] width 860 height 317
click at [361, 266] on div "EGGW 09:00 Z KTEB 16:20 Z - - Planned Maint London (Luton) - - KTEB 01:00 Z EGG…" at bounding box center [512, 183] width 860 height 317
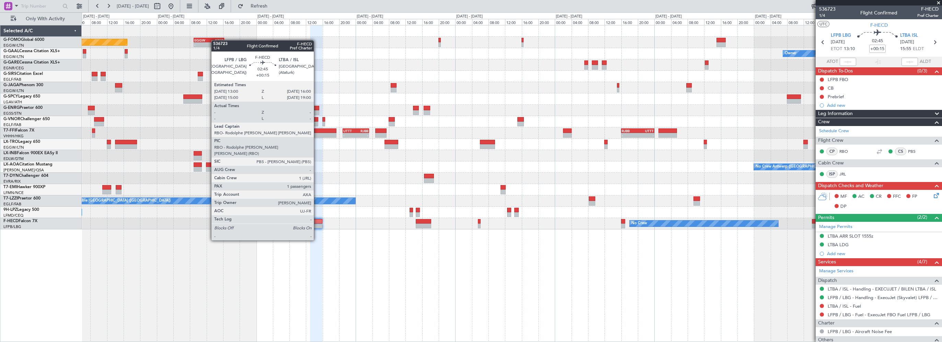
click at [317, 221] on div at bounding box center [316, 221] width 13 height 5
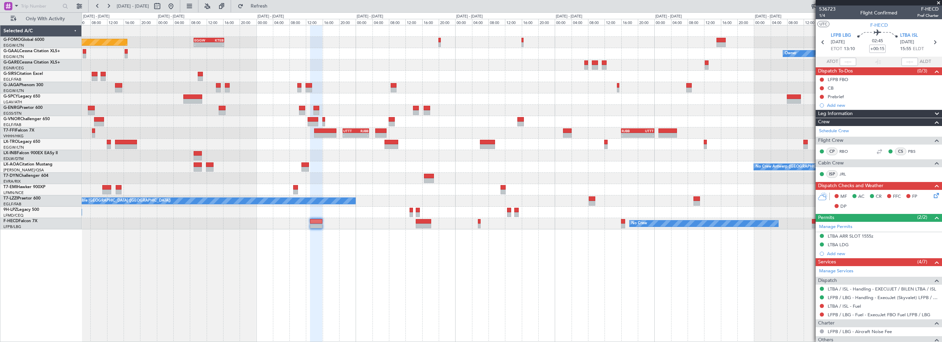
click at [317, 269] on div at bounding box center [316, 183] width 13 height 317
click at [839, 130] on link "Schedule Crew" at bounding box center [834, 131] width 30 height 7
click at [366, 270] on div "EGGW 09:00 Z KTEB 16:20 Z - - Planned Maint London (Luton) - - KTEB 01:00 Z EGG…" at bounding box center [512, 183] width 860 height 317
click at [638, 301] on div "EGGW 09:00 Z KTEB 16:20 Z - - Planned Maint London (Luton) - - KTEB 01:00 Z EGG…" at bounding box center [512, 183] width 860 height 317
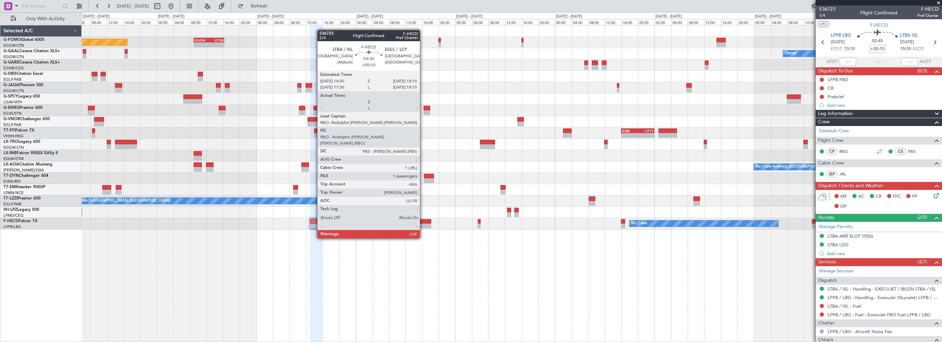
click at [423, 219] on div at bounding box center [424, 221] width 16 height 5
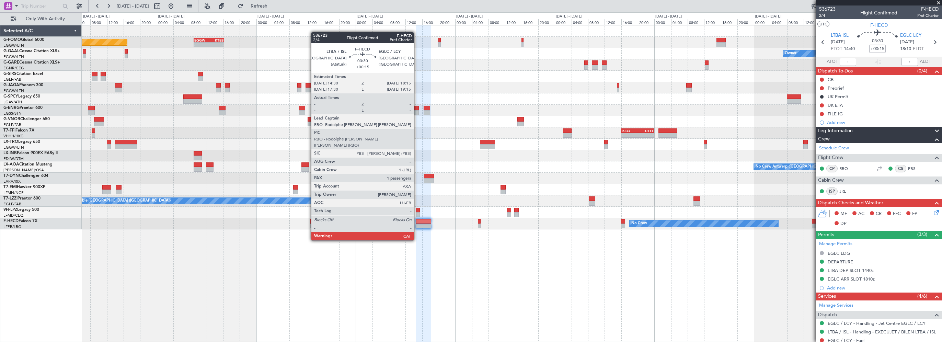
click at [417, 221] on div at bounding box center [424, 221] width 16 height 5
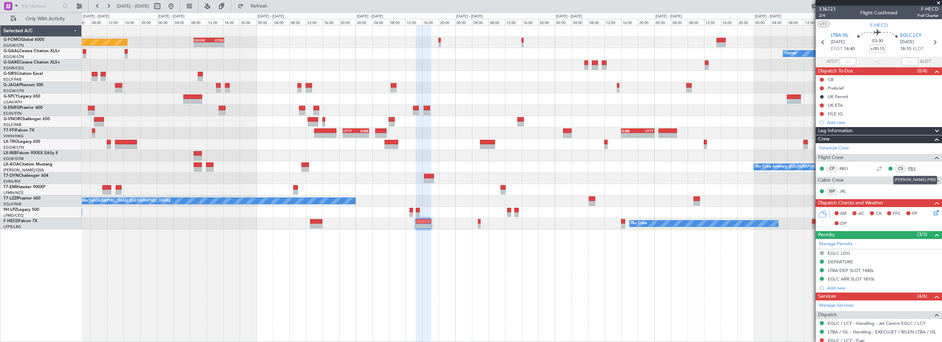
click at [908, 167] on link "PBS" at bounding box center [915, 168] width 15 height 6
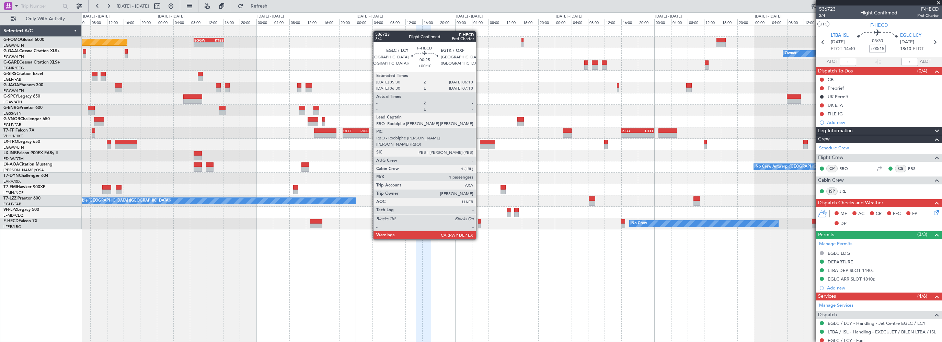
click at [479, 220] on div at bounding box center [479, 221] width 3 height 5
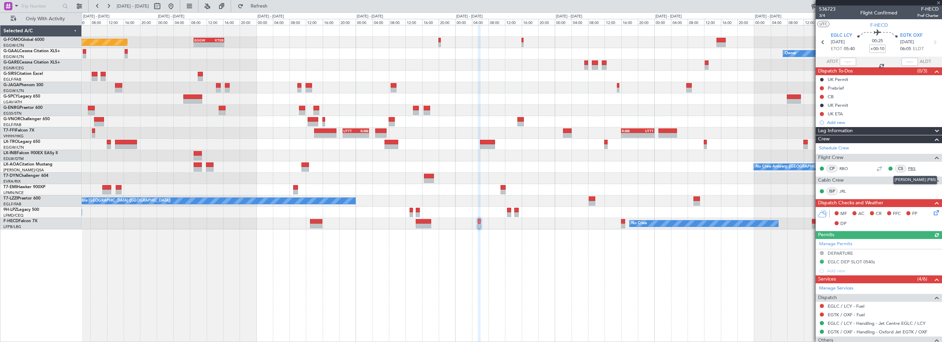
click at [908, 168] on link "PBS" at bounding box center [915, 168] width 15 height 6
click at [496, 277] on div "Planned Maint London (Luton) - - EGGW 09:00 Z KTEB 16:20 Z - - KTEB 01:00 Z EGG…" at bounding box center [512, 183] width 860 height 317
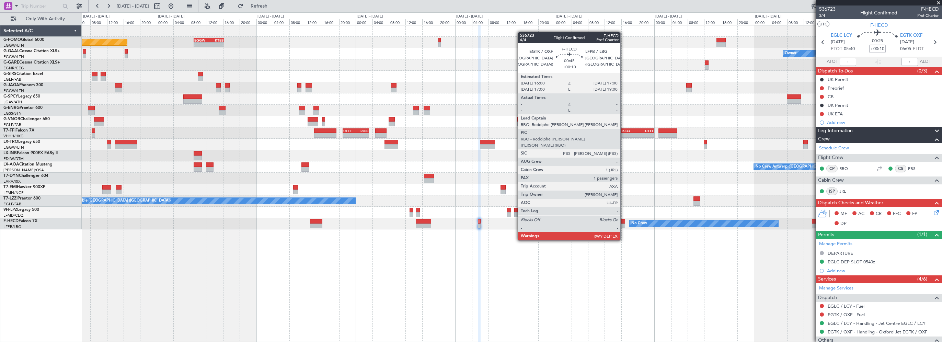
click at [623, 221] on div at bounding box center [623, 221] width 4 height 5
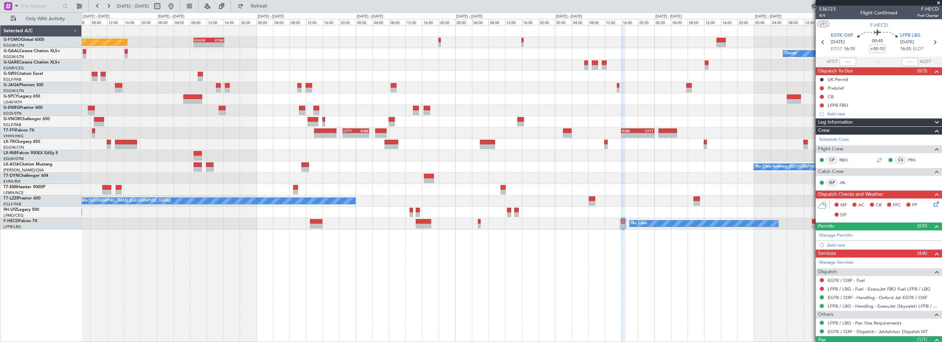
click at [755, 299] on div "Planned Maint London (Luton) - - EGGW 09:00 Z KTEB 16:20 Z - - KTEB 01:00 Z EGG…" at bounding box center [512, 183] width 860 height 317
click at [908, 159] on link "PBS" at bounding box center [915, 160] width 15 height 6
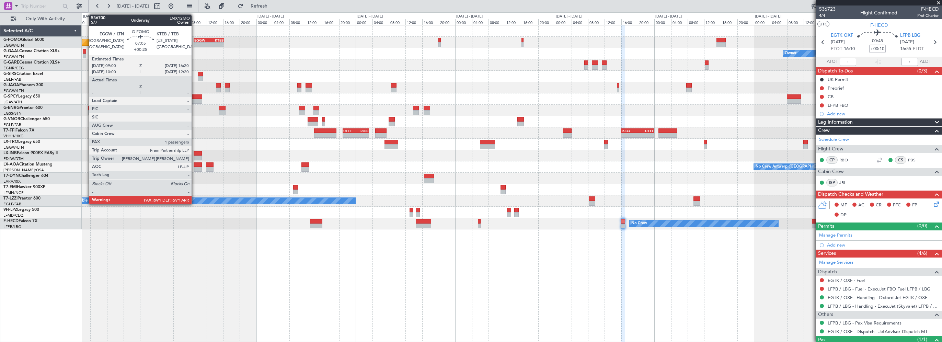
click at [316, 44] on div "Planned Maint London (Luton) - - EGGW 09:00 Z KTEB 16:20 Z - - KTEB 01:00 Z EGG…" at bounding box center [512, 42] width 860 height 11
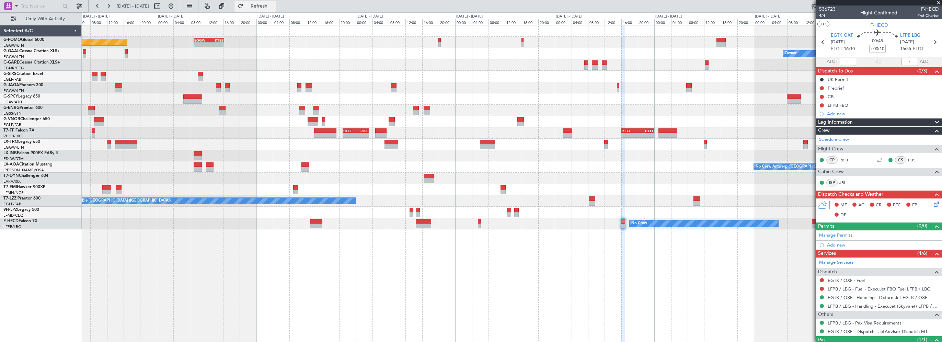
click at [274, 6] on span "Refresh" at bounding box center [259, 6] width 29 height 5
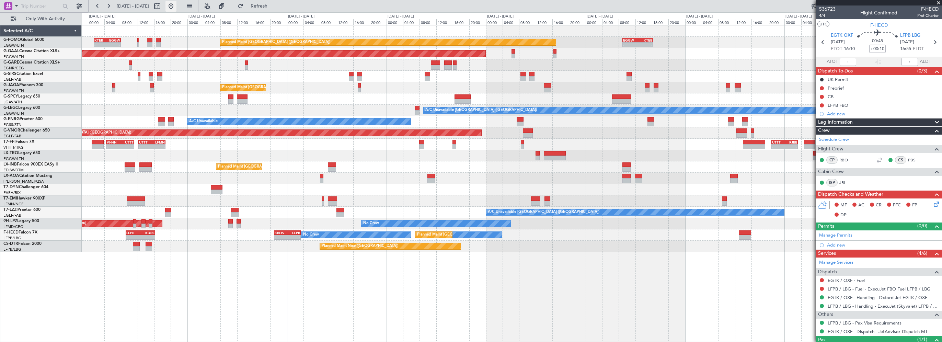
click at [176, 7] on button at bounding box center [170, 6] width 11 height 11
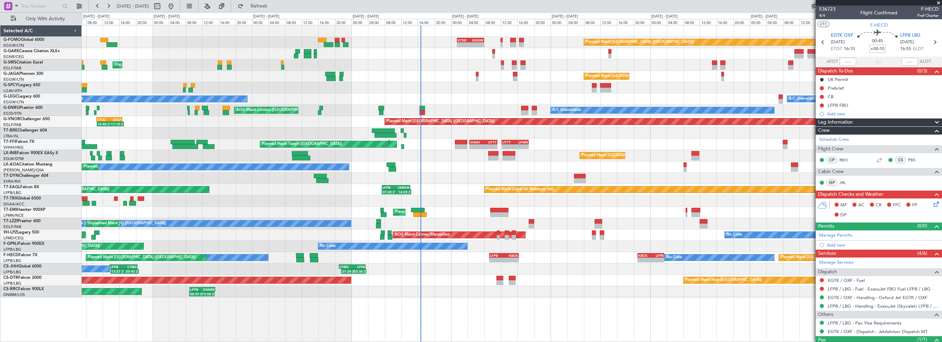
click at [586, 306] on div "Planned Maint London (Luton) - - KTEB 01:30 Z EGGW 08:00 Z - - EGGW 09:00 Z KTE…" at bounding box center [512, 183] width 860 height 317
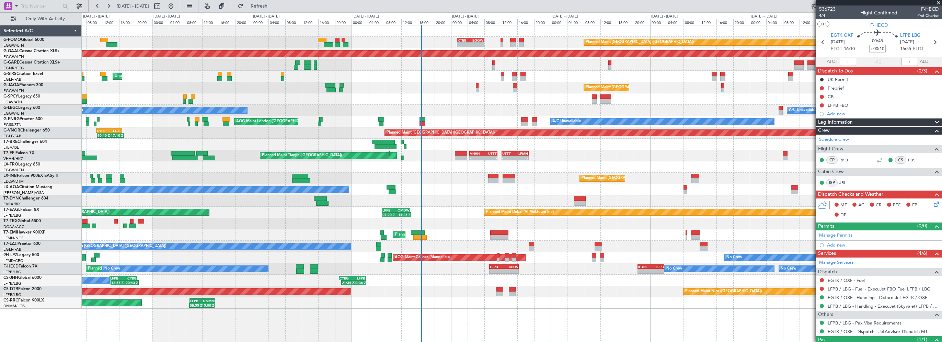
click at [242, 69] on div "Planned Maint London (Luton) - - KTEB 01:30 Z EGGW 08:00 Z - - EGGW 09:00 Z KTE…" at bounding box center [512, 166] width 860 height 283
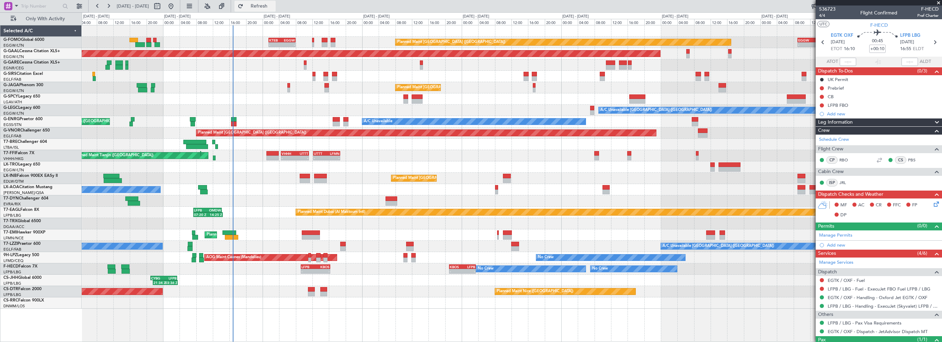
click at [274, 8] on span "Refresh" at bounding box center [259, 6] width 29 height 5
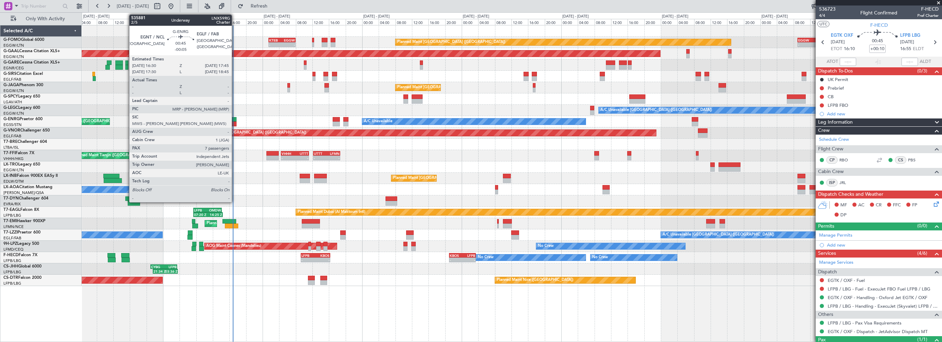
click at [235, 118] on div at bounding box center [233, 119] width 5 height 5
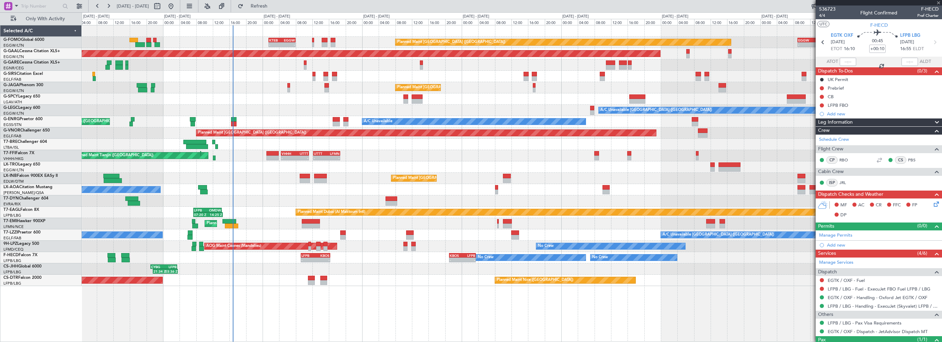
type input "-00:05"
type input "7"
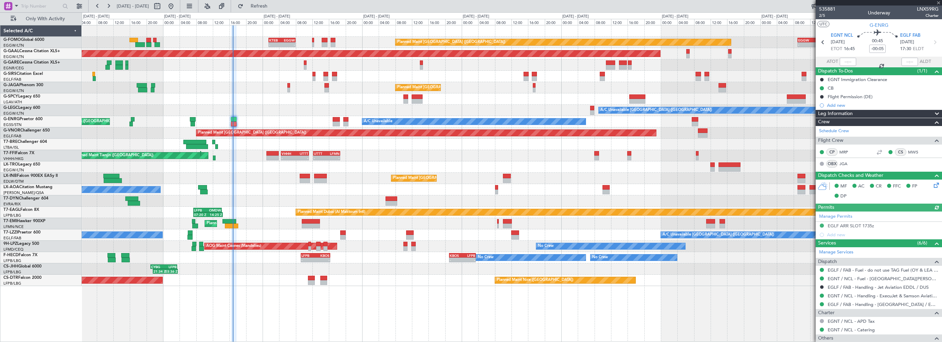
click at [845, 62] on mat-tooltip-component "Estimated Take-Off Time" at bounding box center [848, 61] width 55 height 18
click at [846, 62] on input "text" at bounding box center [847, 62] width 16 height 8
type input "16:46"
